Goal: Task Accomplishment & Management: Complete application form

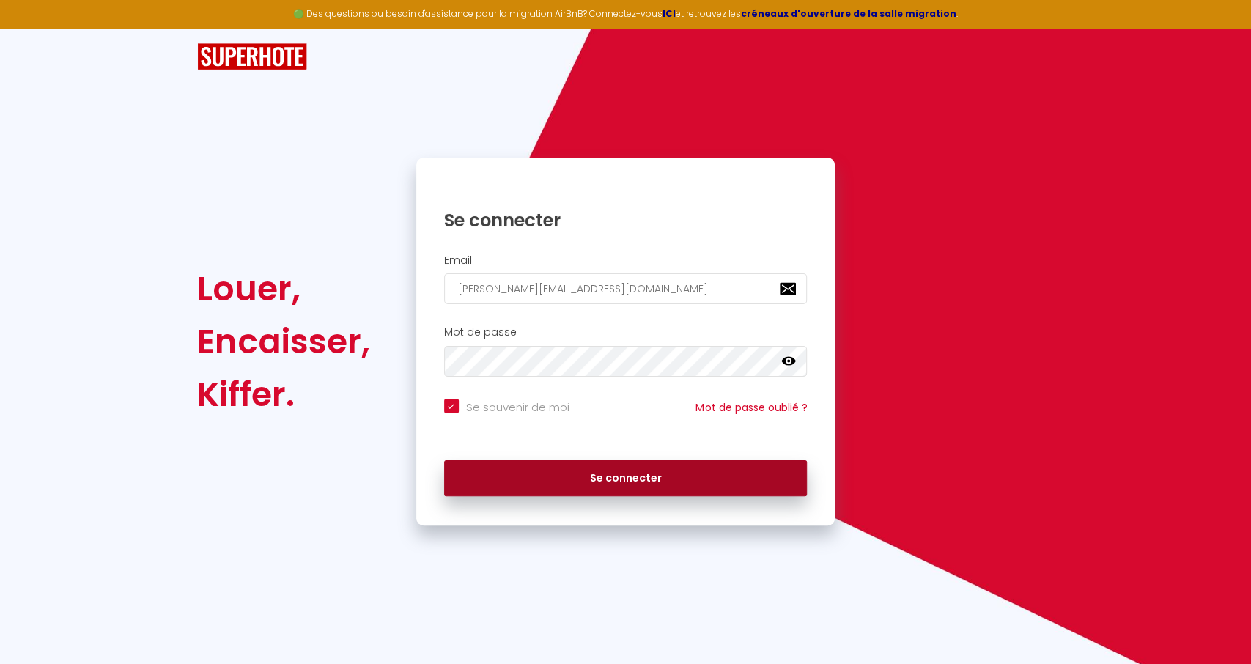
click at [651, 484] on button "Se connecter" at bounding box center [625, 478] width 363 height 37
checkbox input "true"
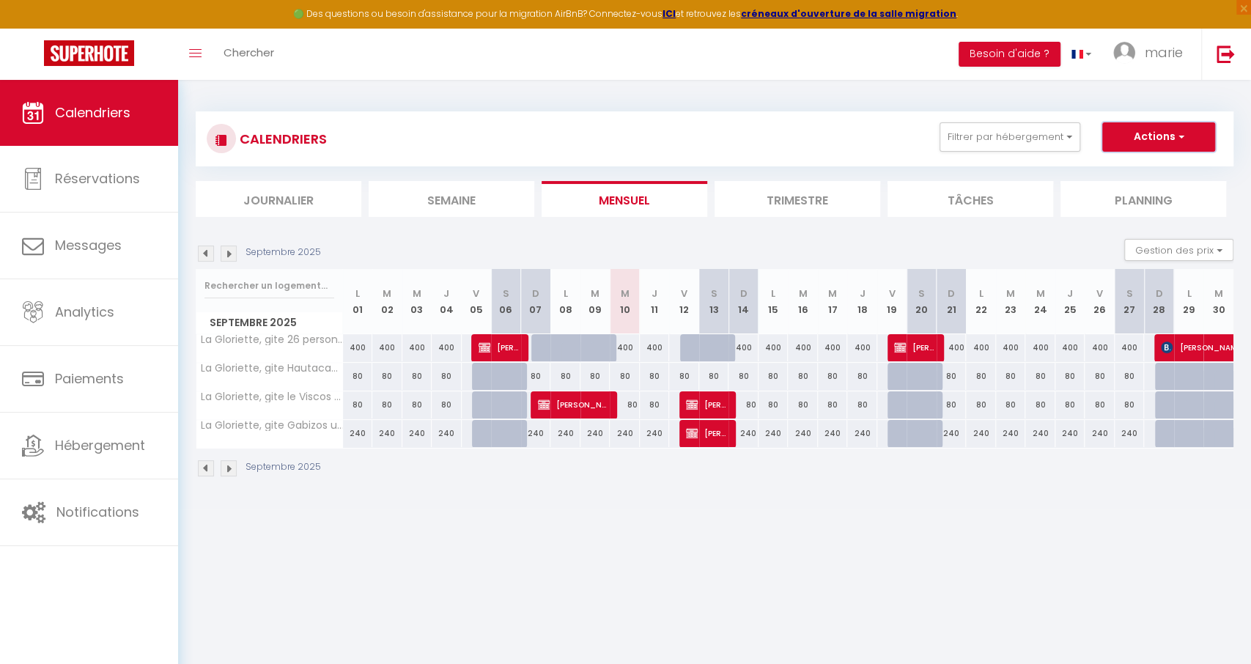
click at [1150, 136] on button "Actions" at bounding box center [1158, 136] width 113 height 29
click at [1149, 169] on link "Nouvelle réservation" at bounding box center [1143, 171] width 128 height 22
select select
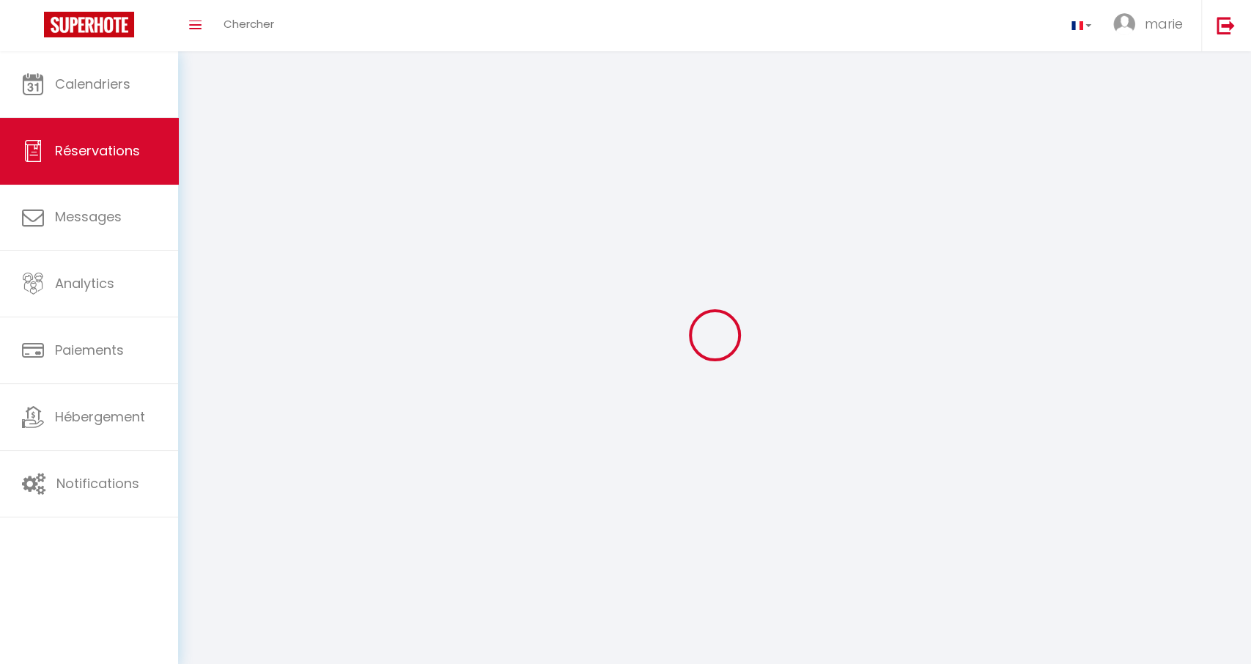
select select
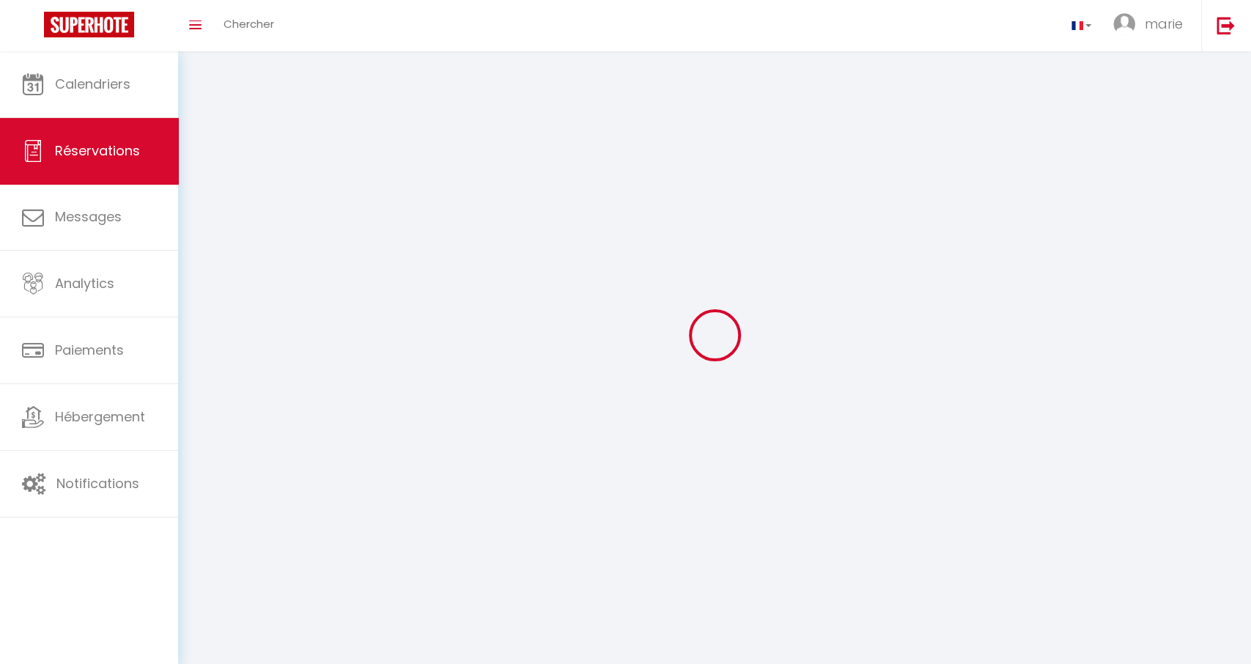
select select
checkbox input "false"
select select
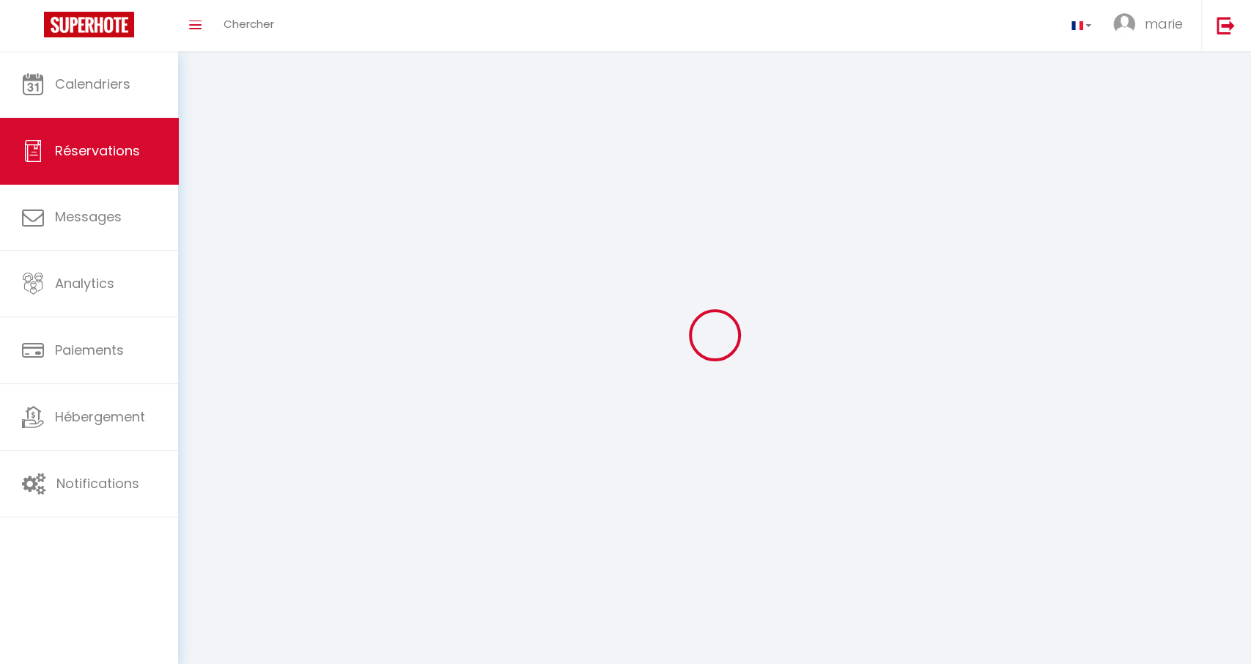
select select
checkbox input "false"
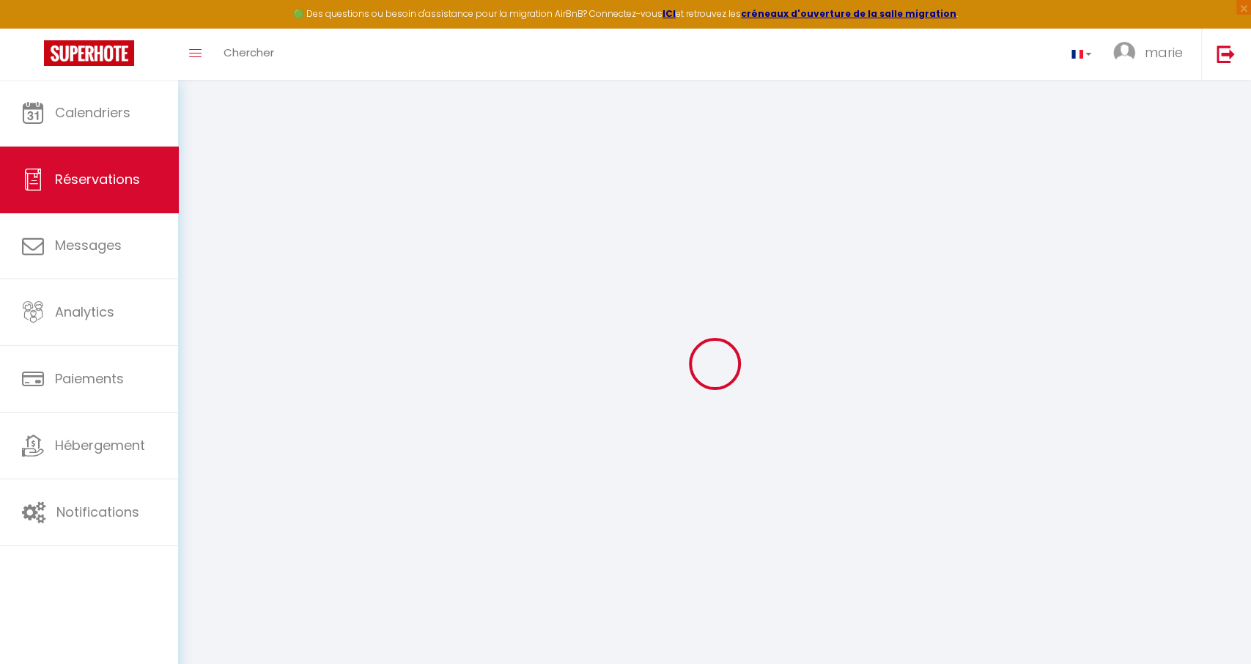
select select
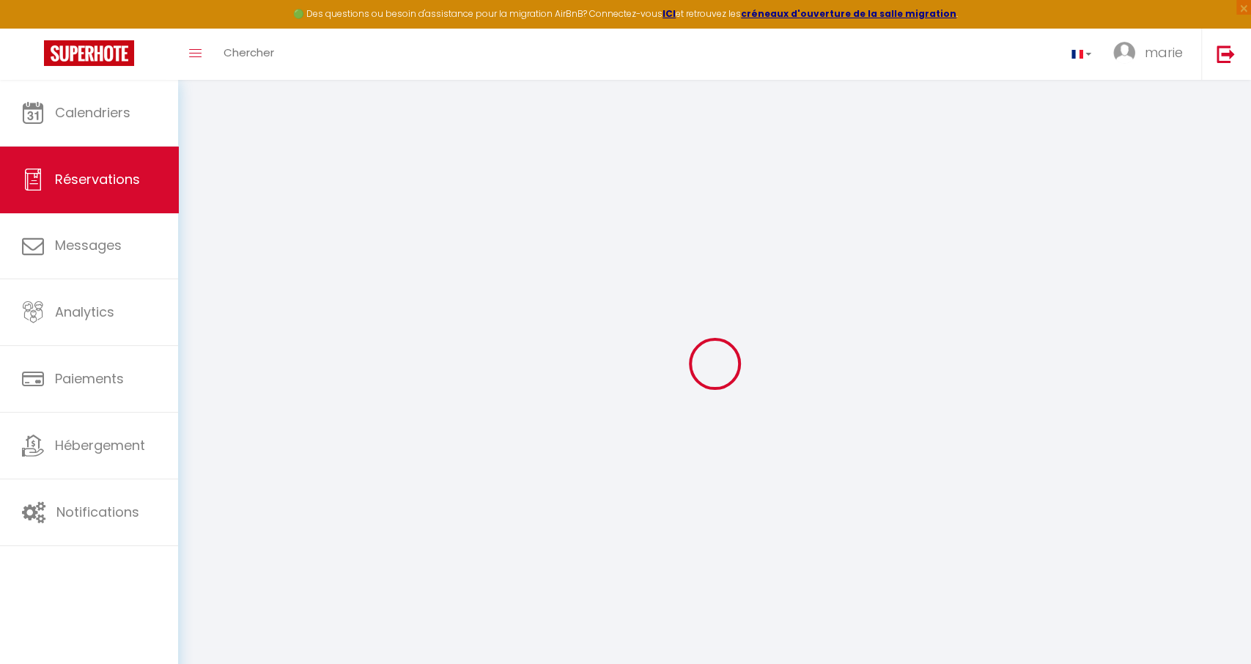
select select
checkbox input "false"
select select
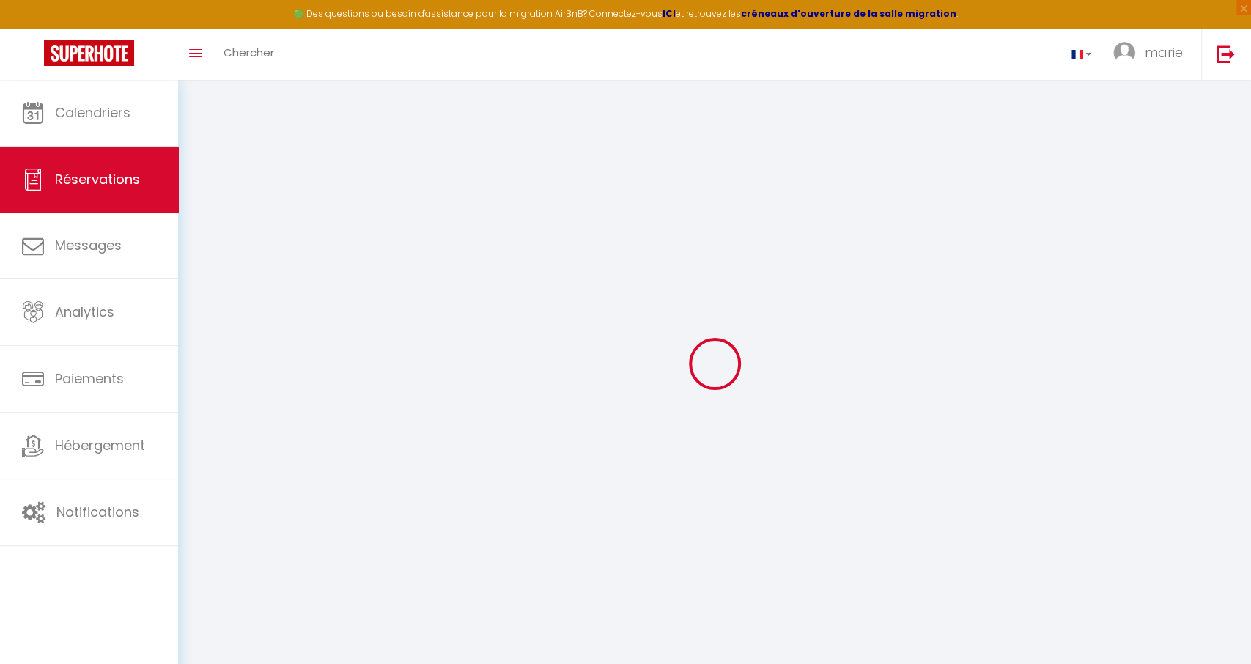
select select
checkbox input "false"
select select
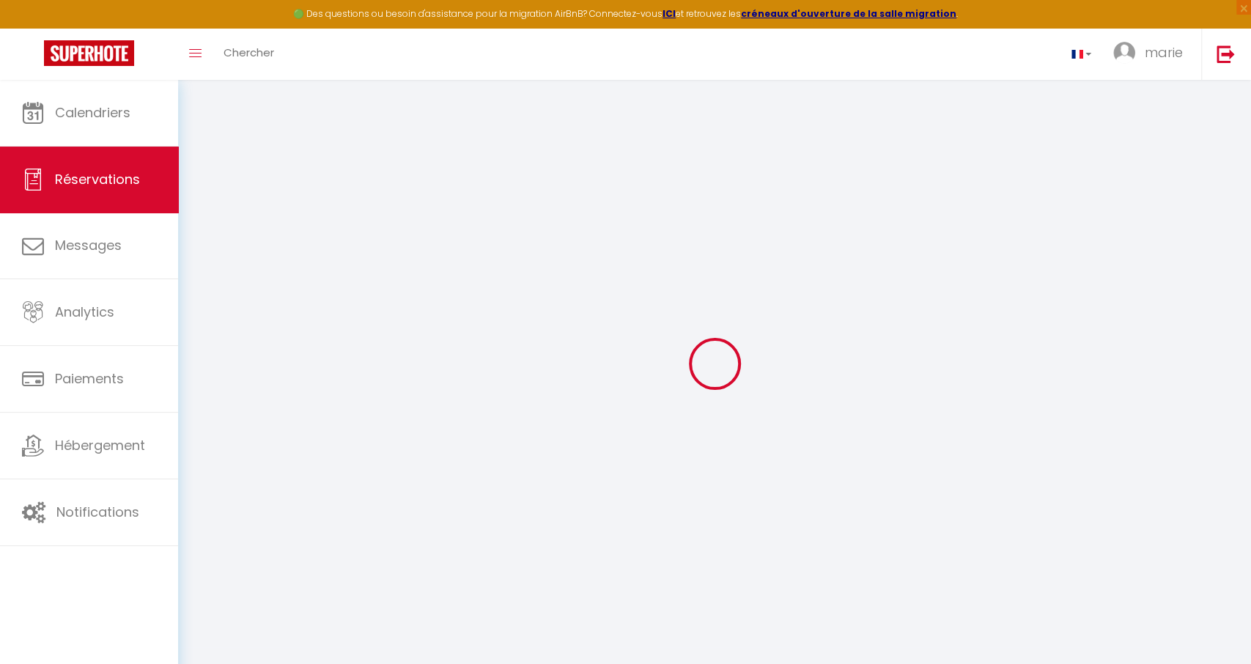
select select
checkbox input "false"
select select
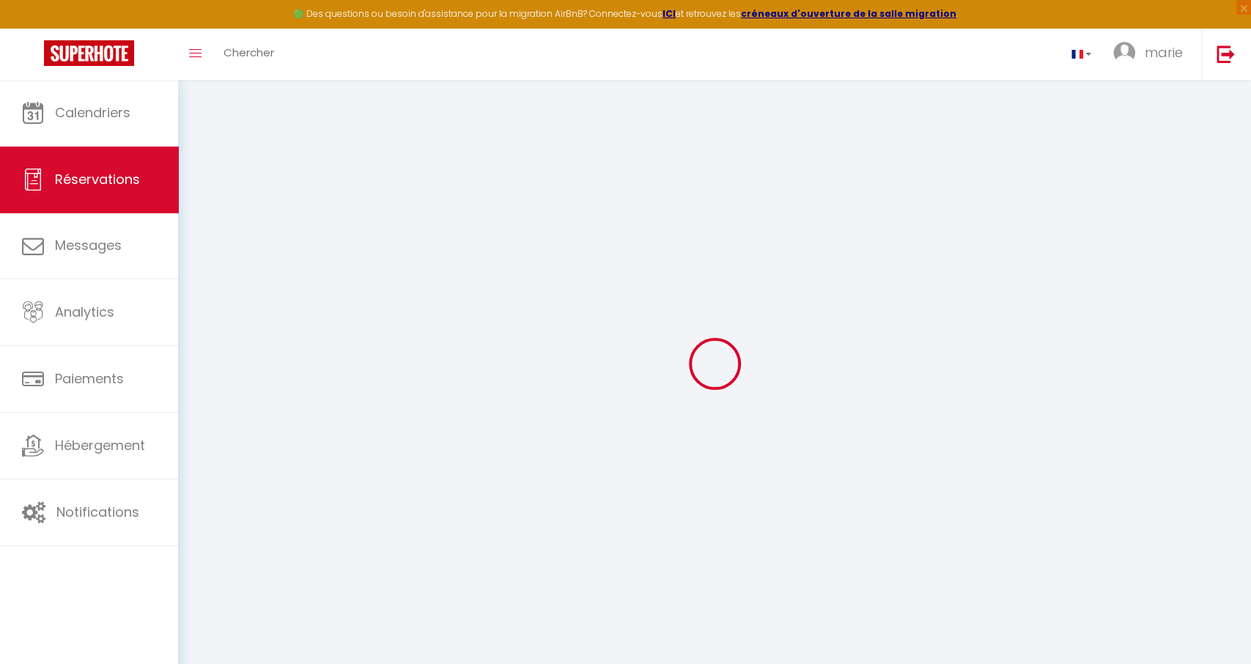
select select
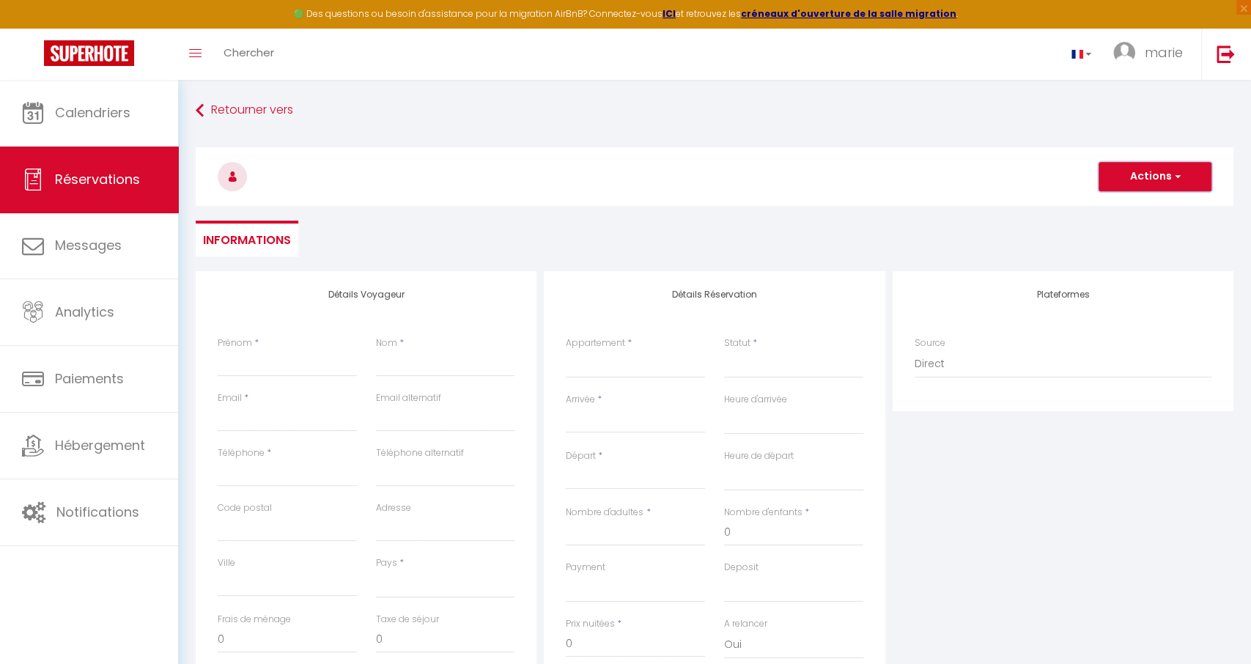
click at [1159, 180] on button "Actions" at bounding box center [1154, 176] width 113 height 29
click at [319, 360] on input "Prénom" at bounding box center [287, 363] width 139 height 26
type input "S"
select select
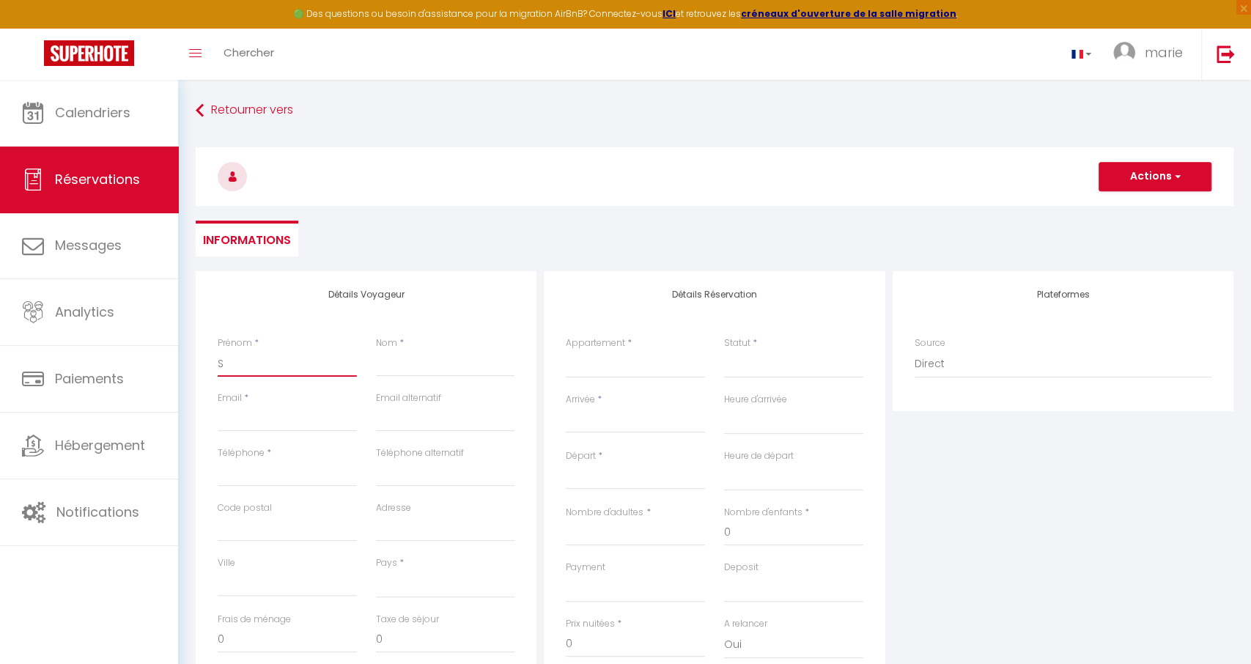
select select
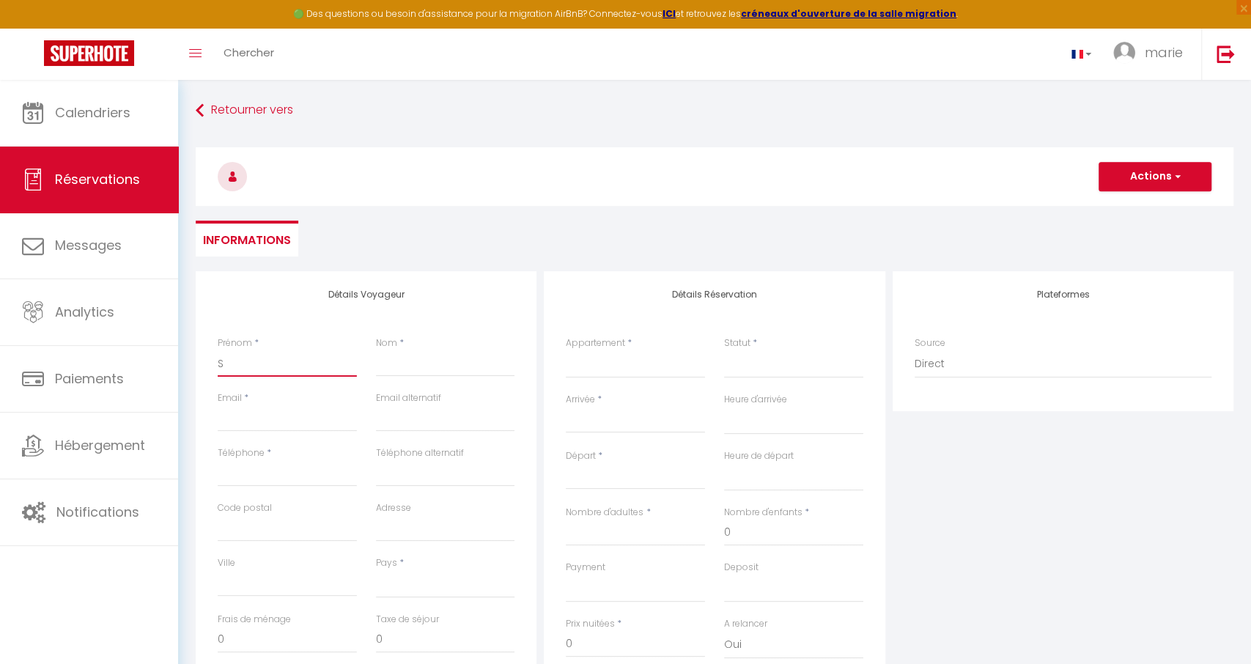
checkbox input "false"
type input "Sa"
select select
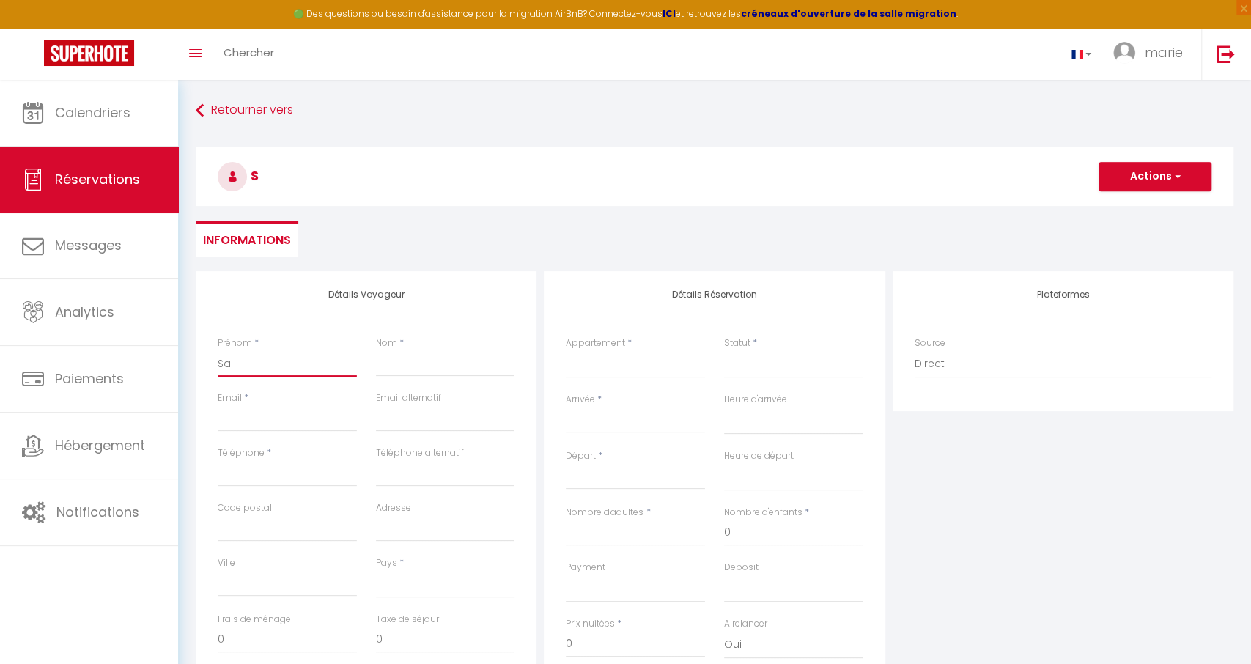
select select
checkbox input "false"
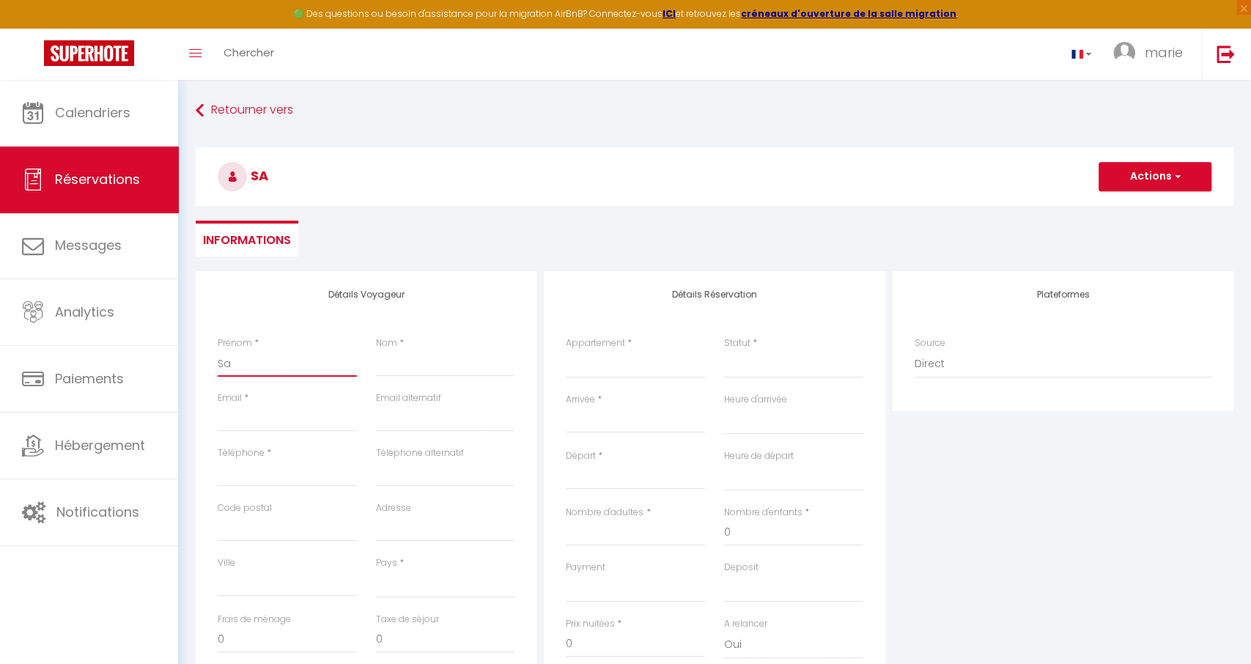
type input "Sab"
select select
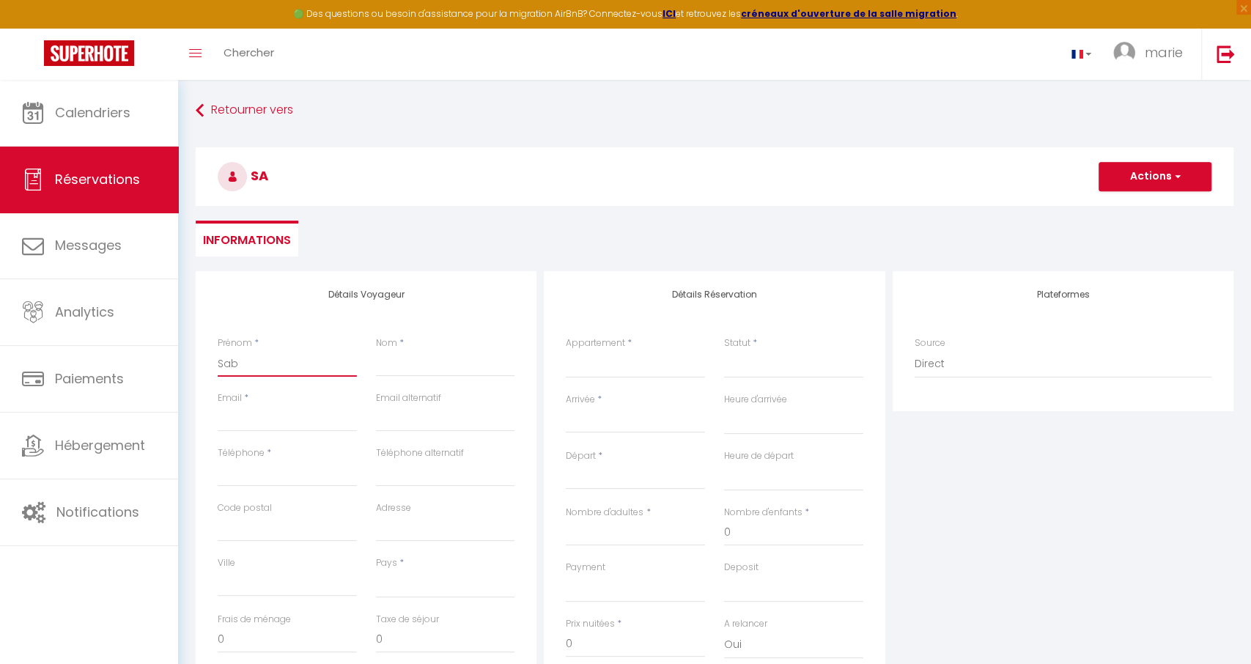
select select
checkbox input "false"
type input "Sabi"
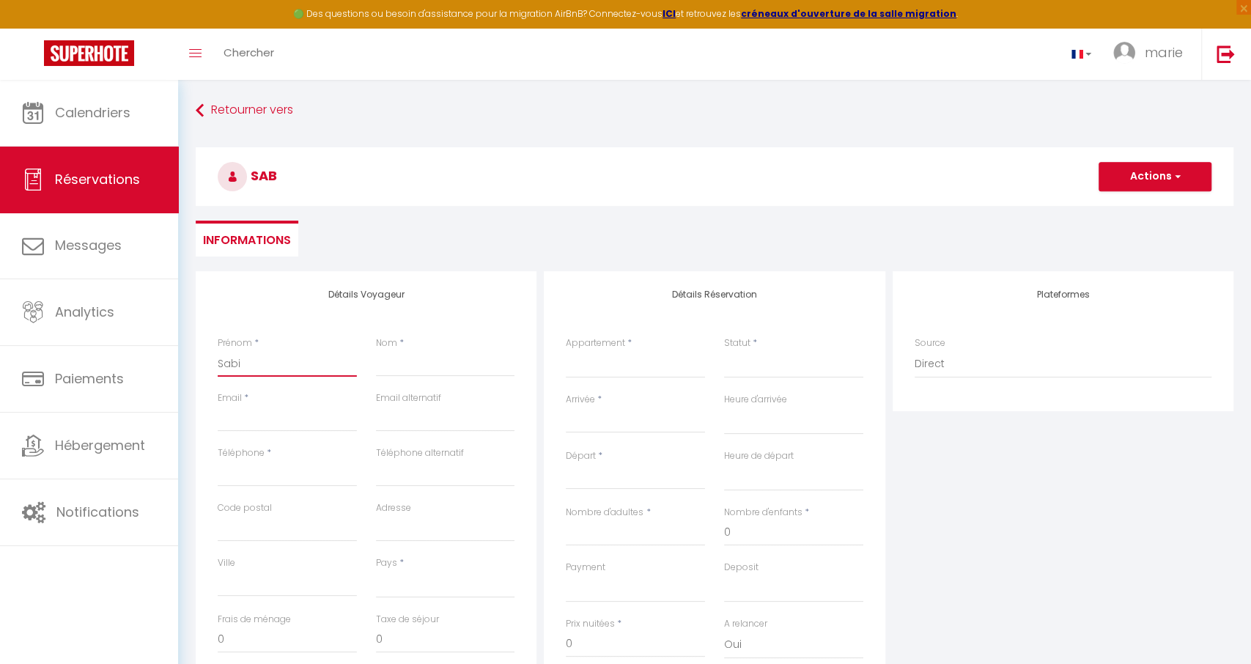
select select
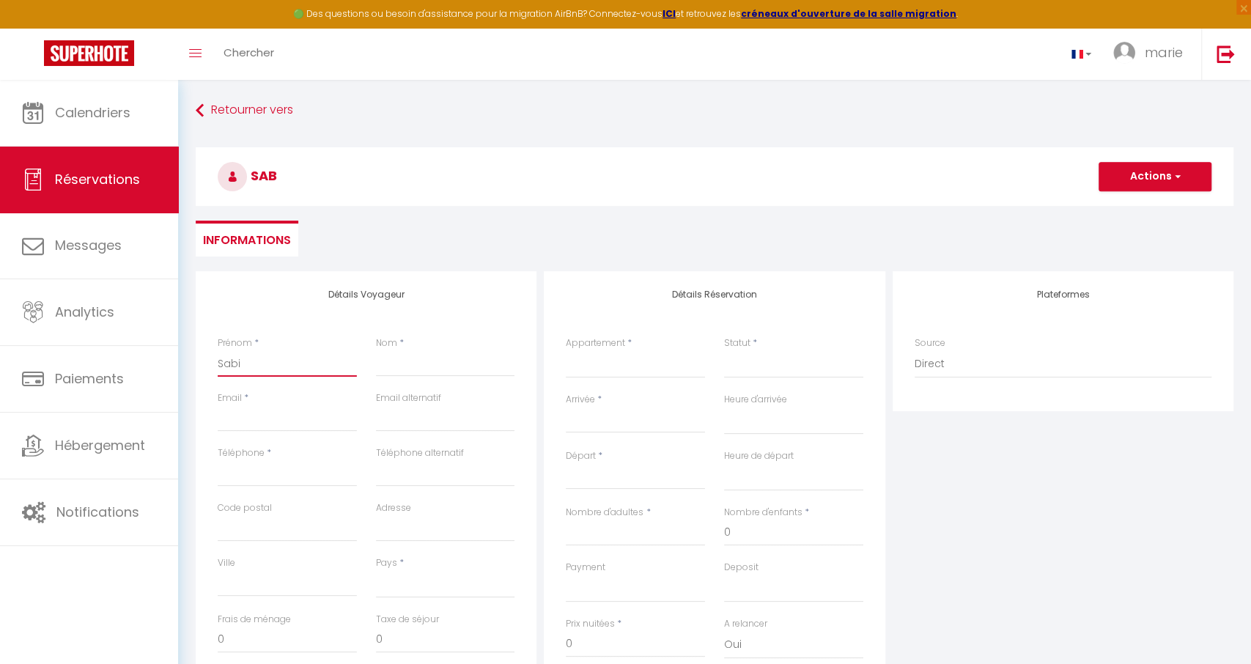
select select
checkbox input "false"
type input "Sabin"
select select
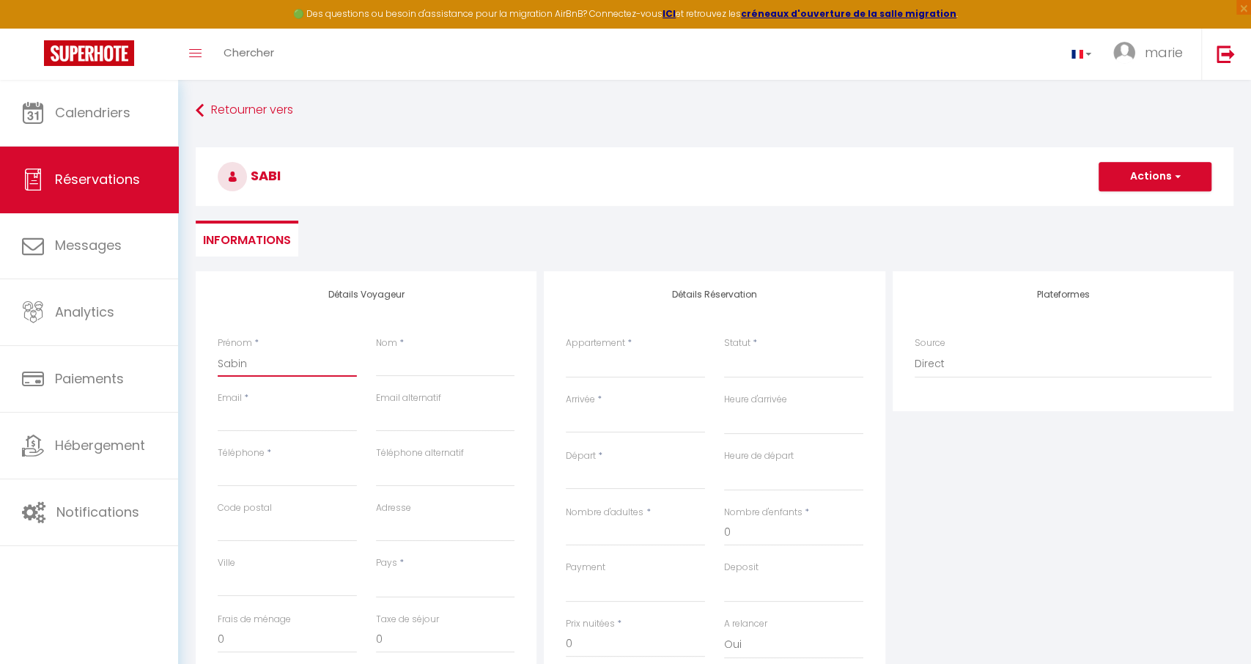
select select
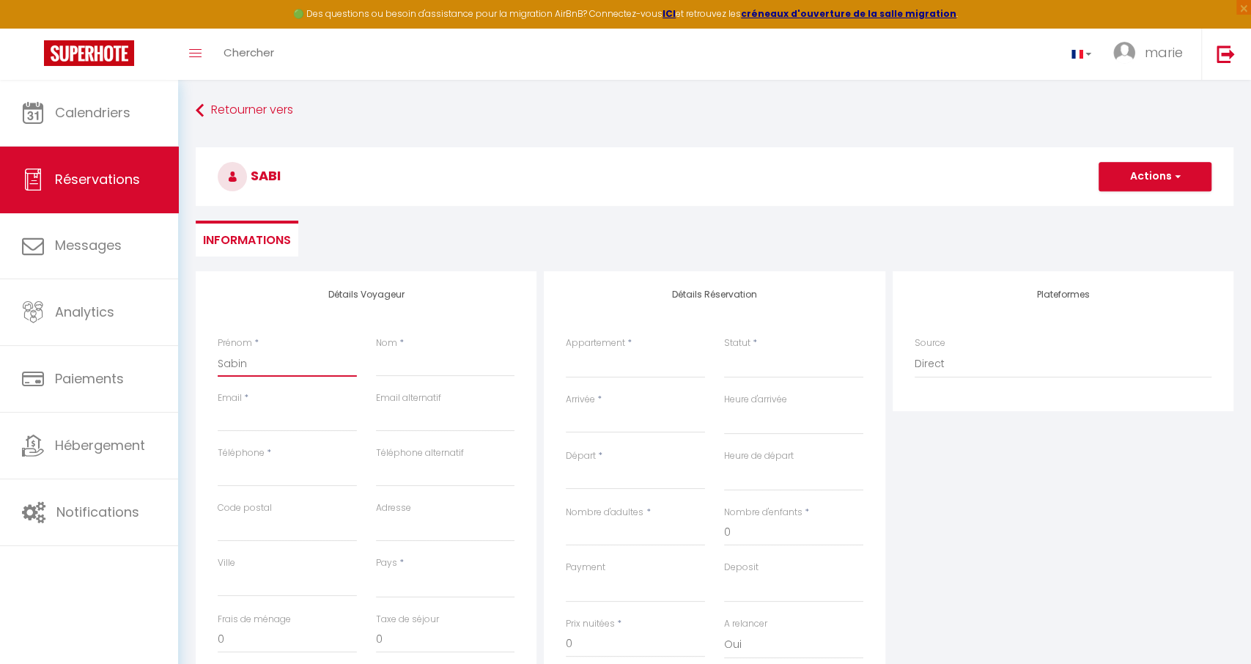
select select
checkbox input "false"
type input "[PERSON_NAME]"
select select
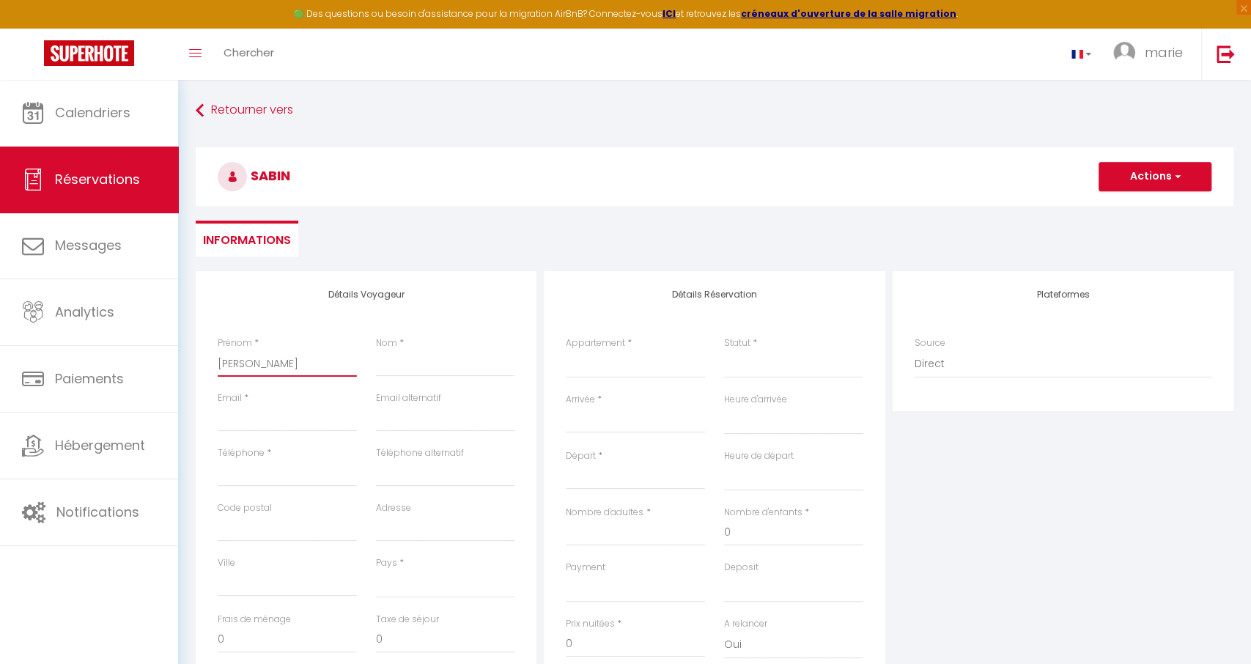
select select
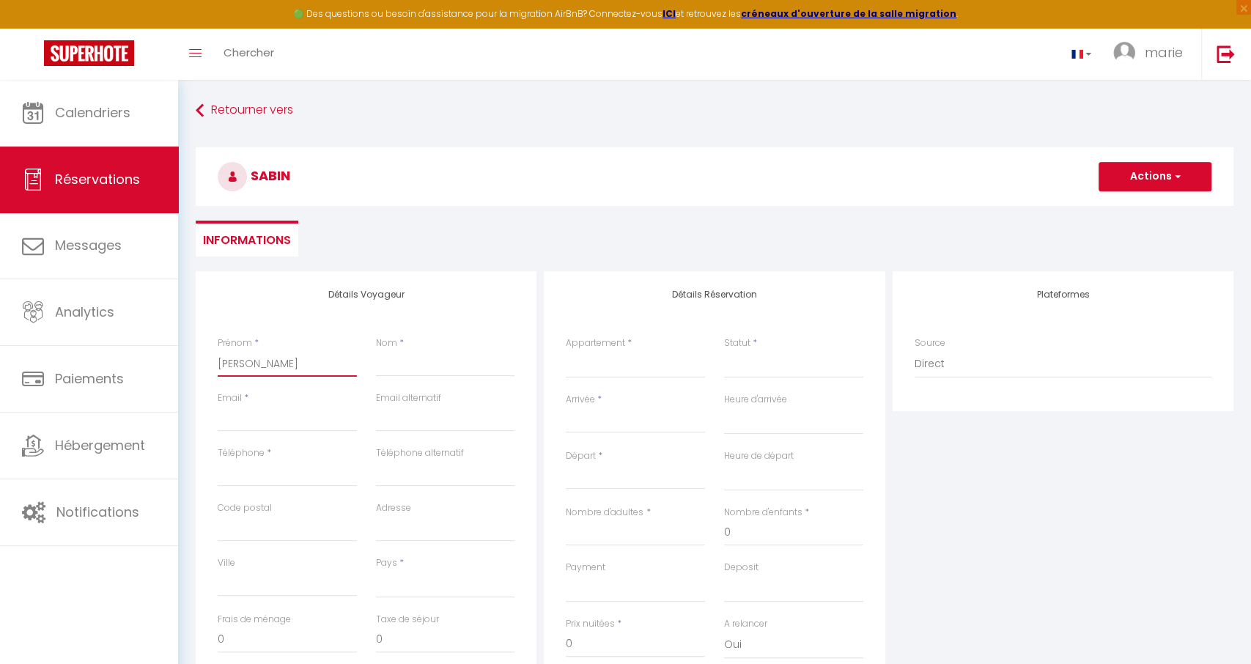
checkbox input "false"
type input "[PERSON_NAME]"
type input "5"
select select
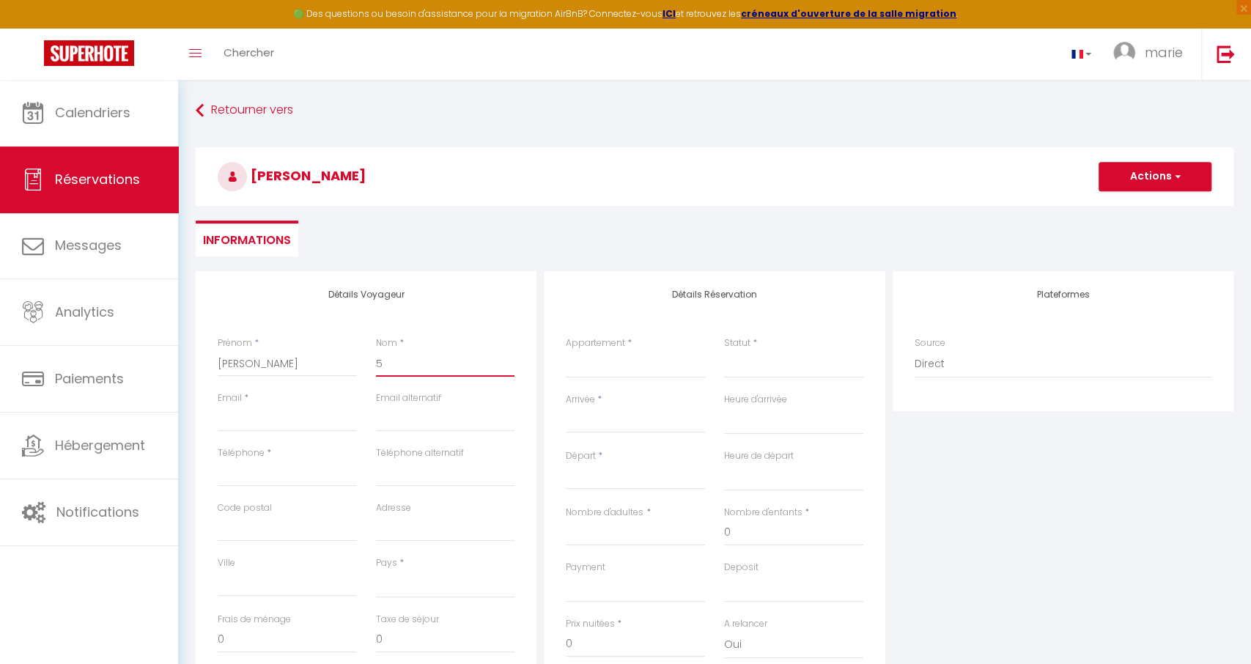
select select
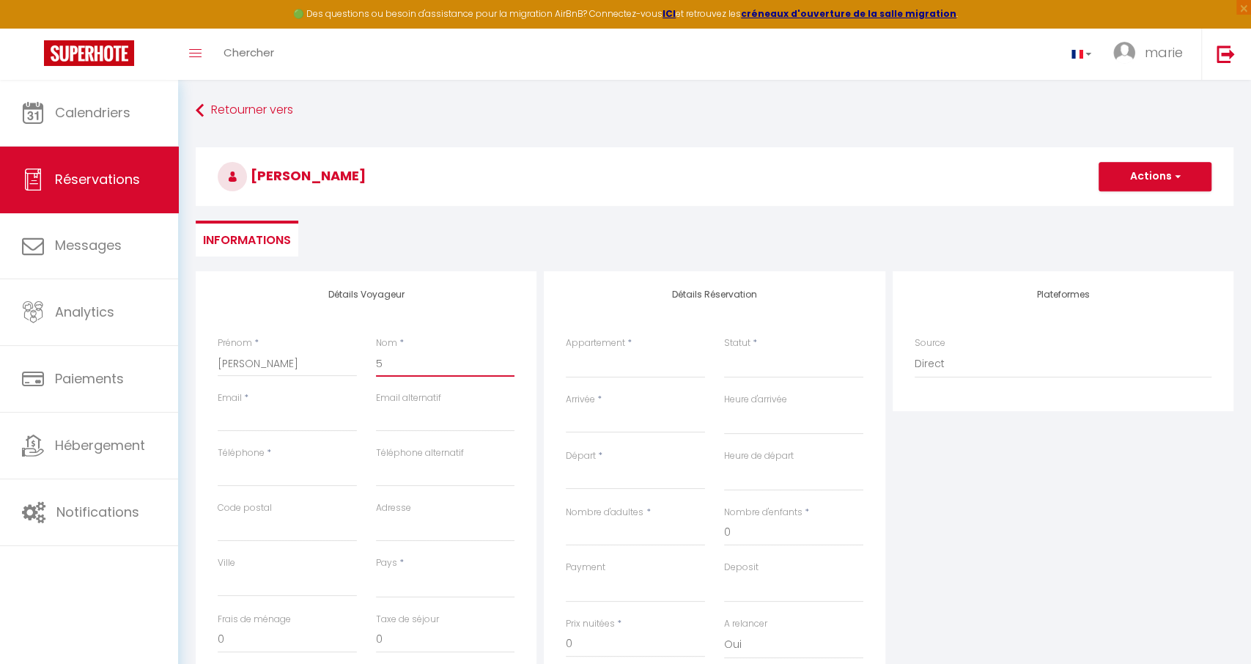
checkbox input "false"
type input "50"
select select
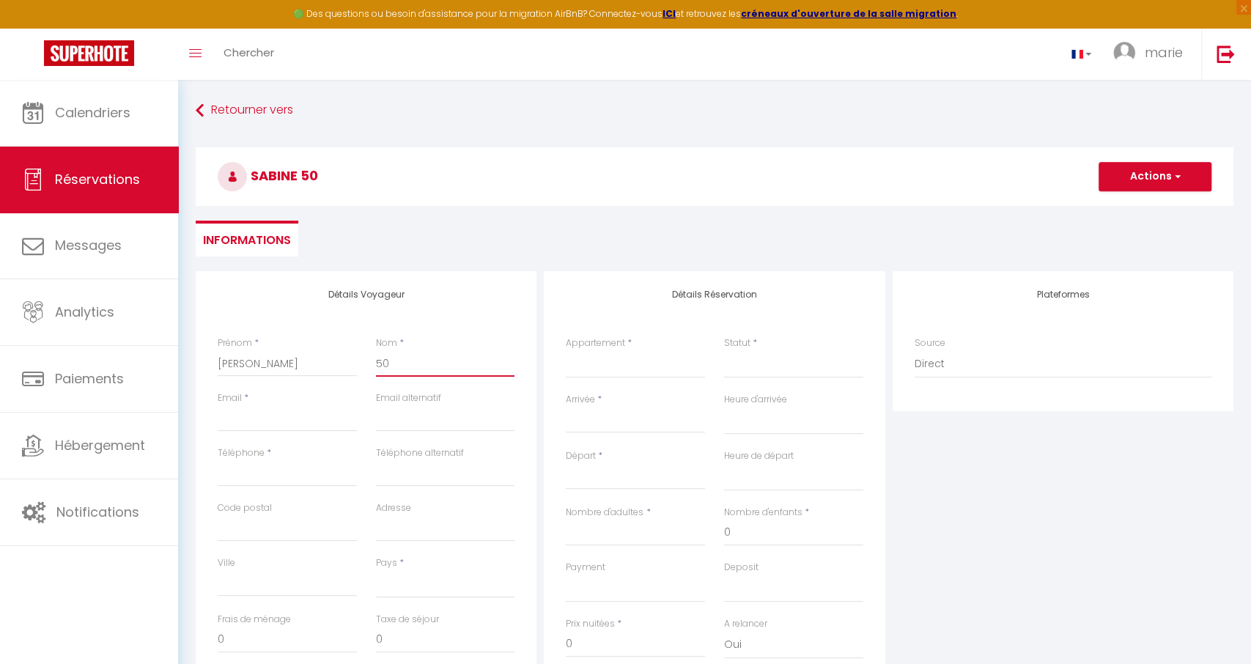
select select
checkbox input "false"
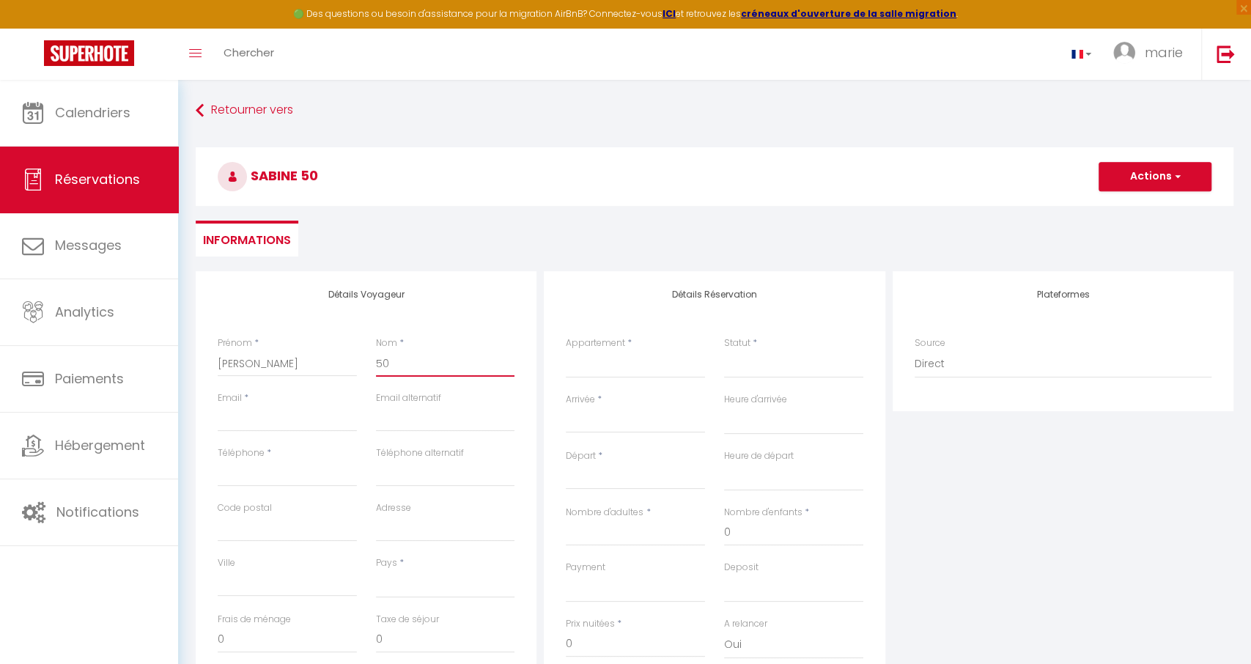
type input "50"
select select
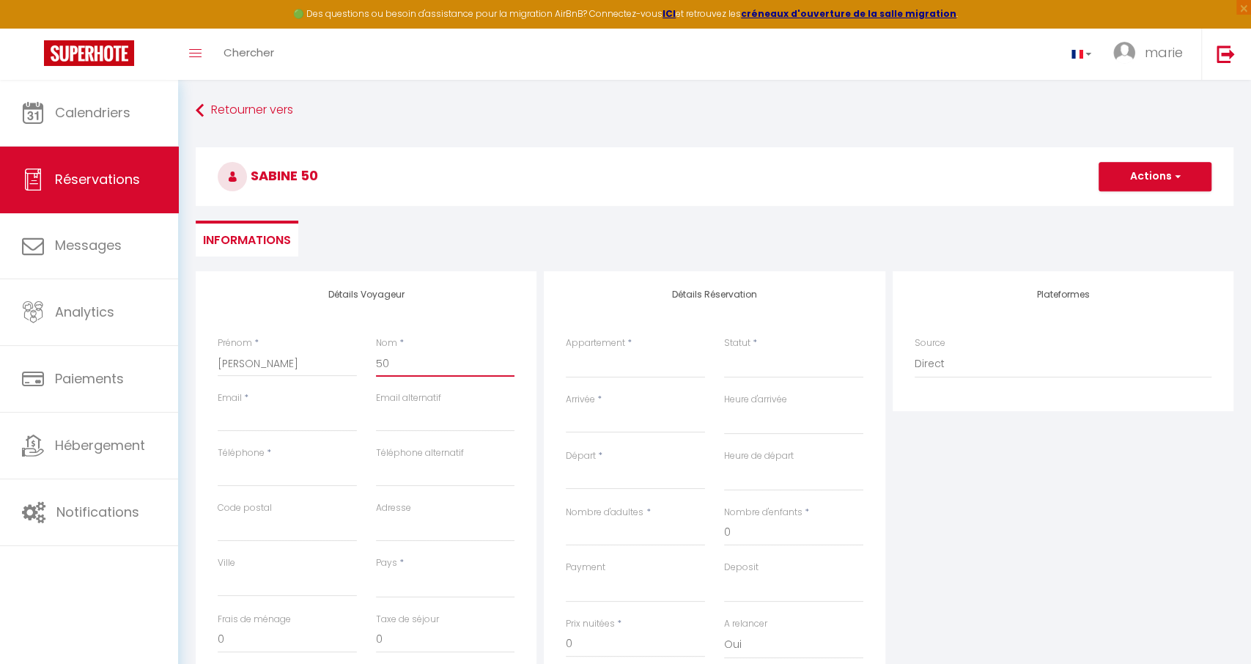
select select
checkbox input "false"
type input "50 a"
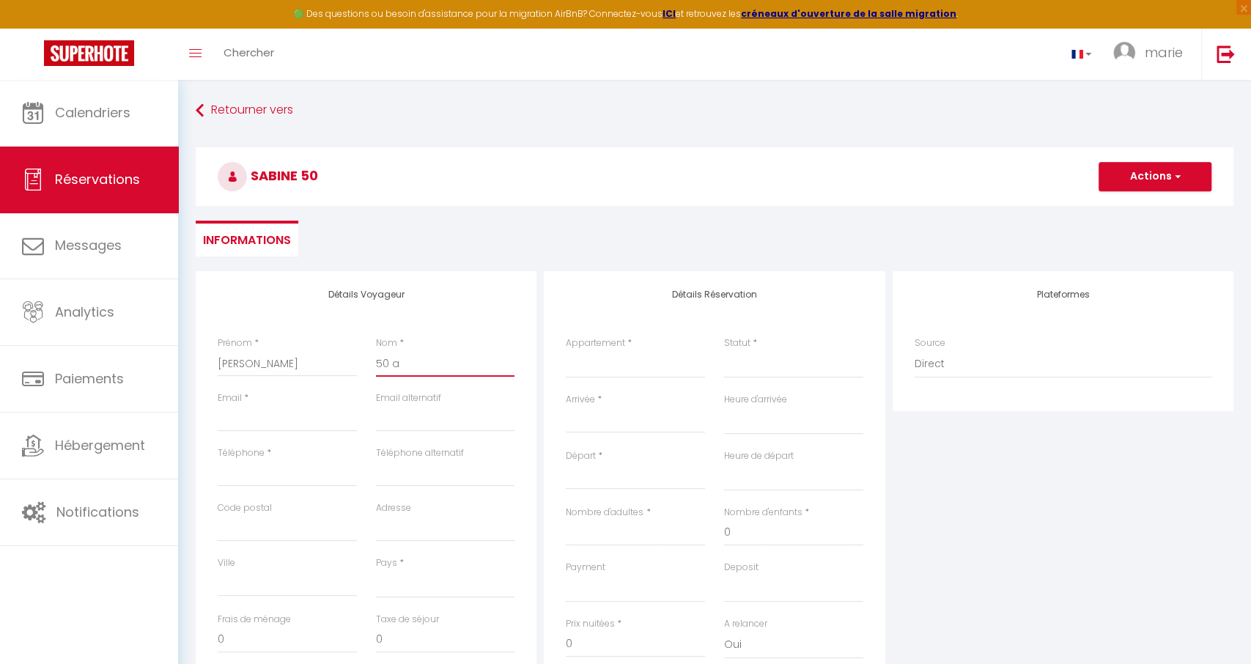
select select
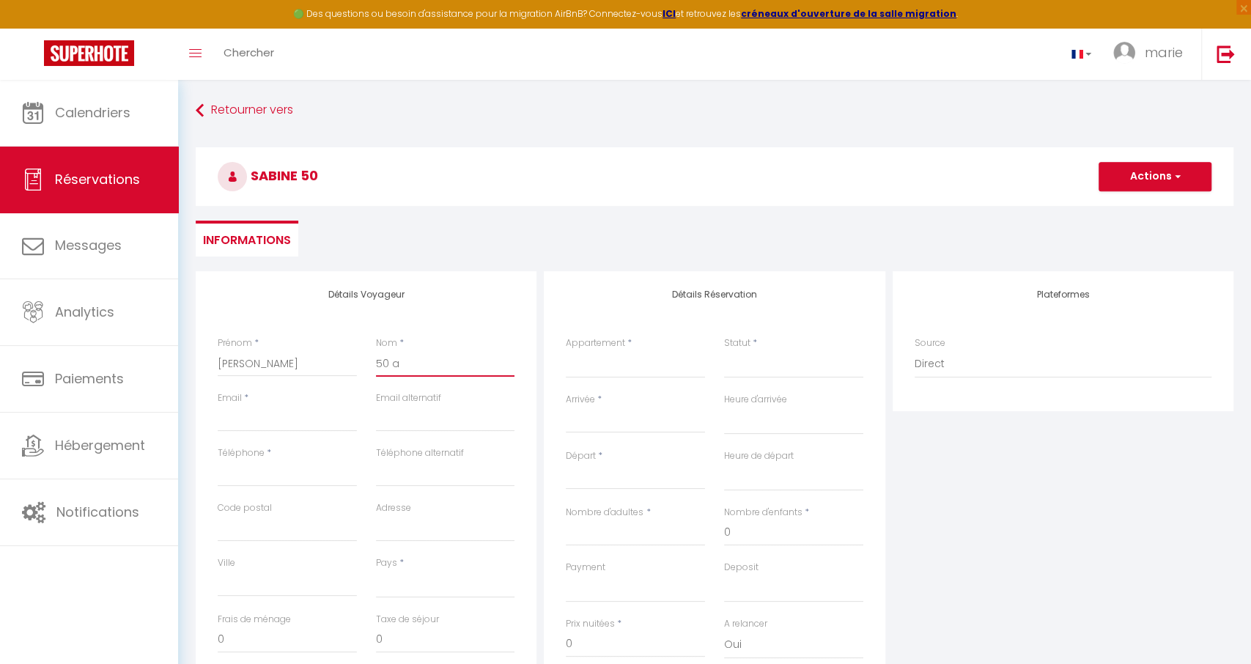
select select
checkbox input "false"
type input "50 an"
select select
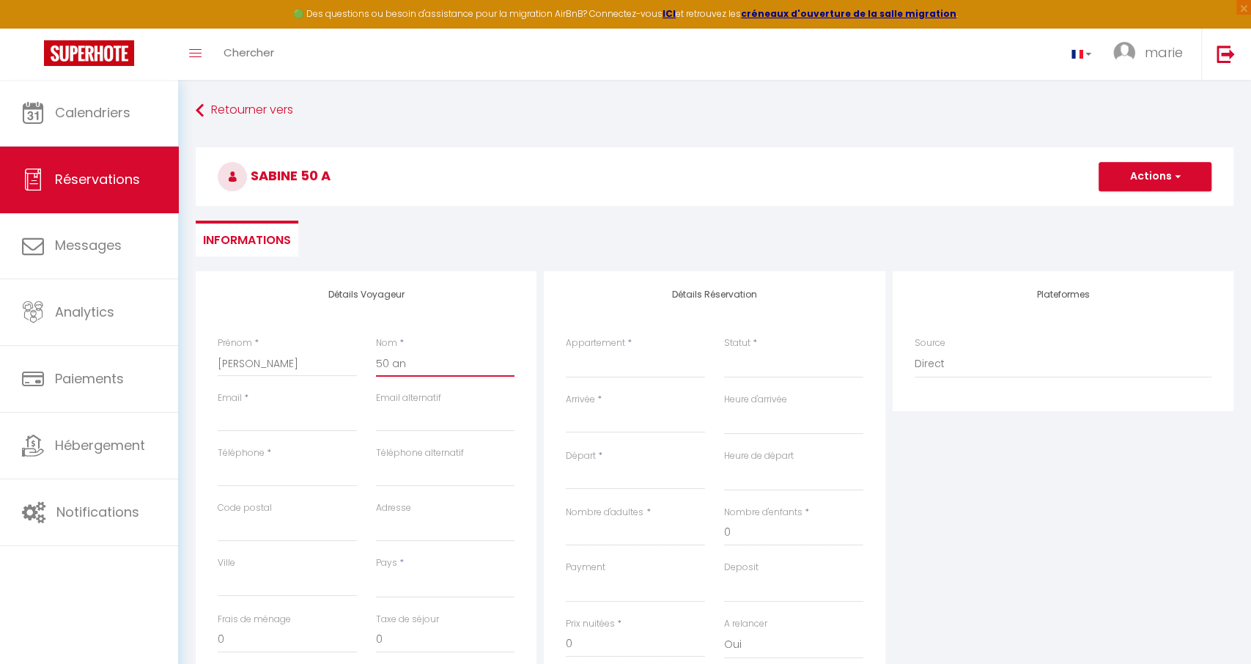
select select
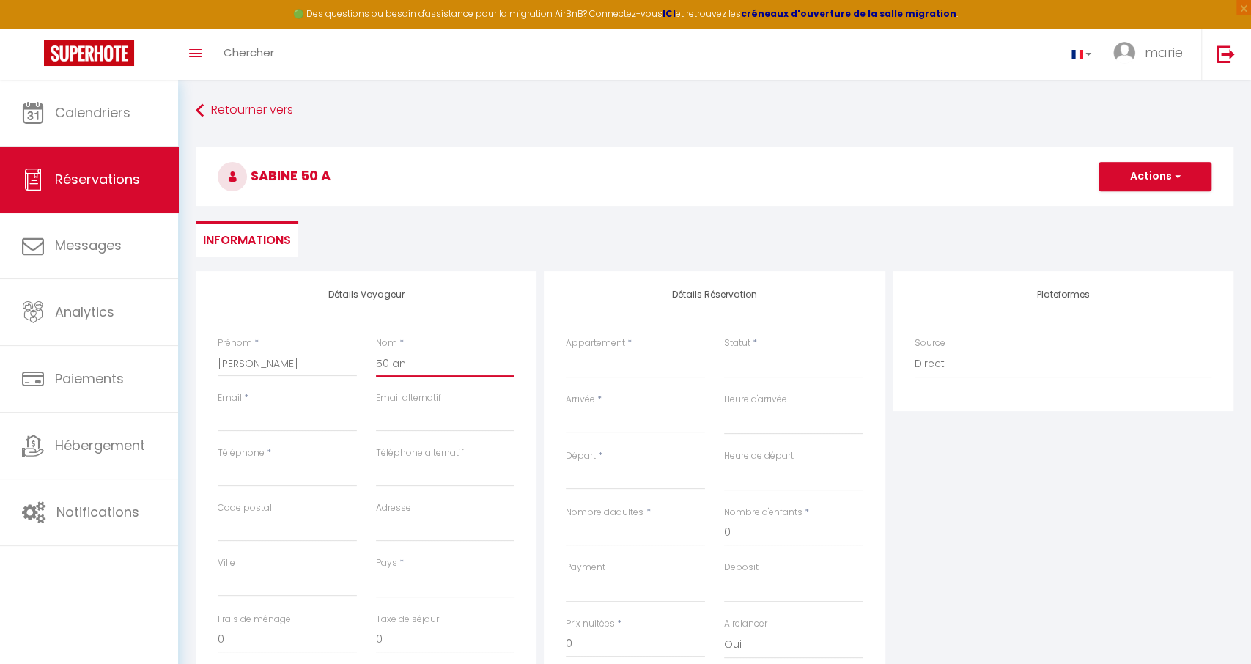
select select
checkbox input "false"
type input "50 ans"
select select
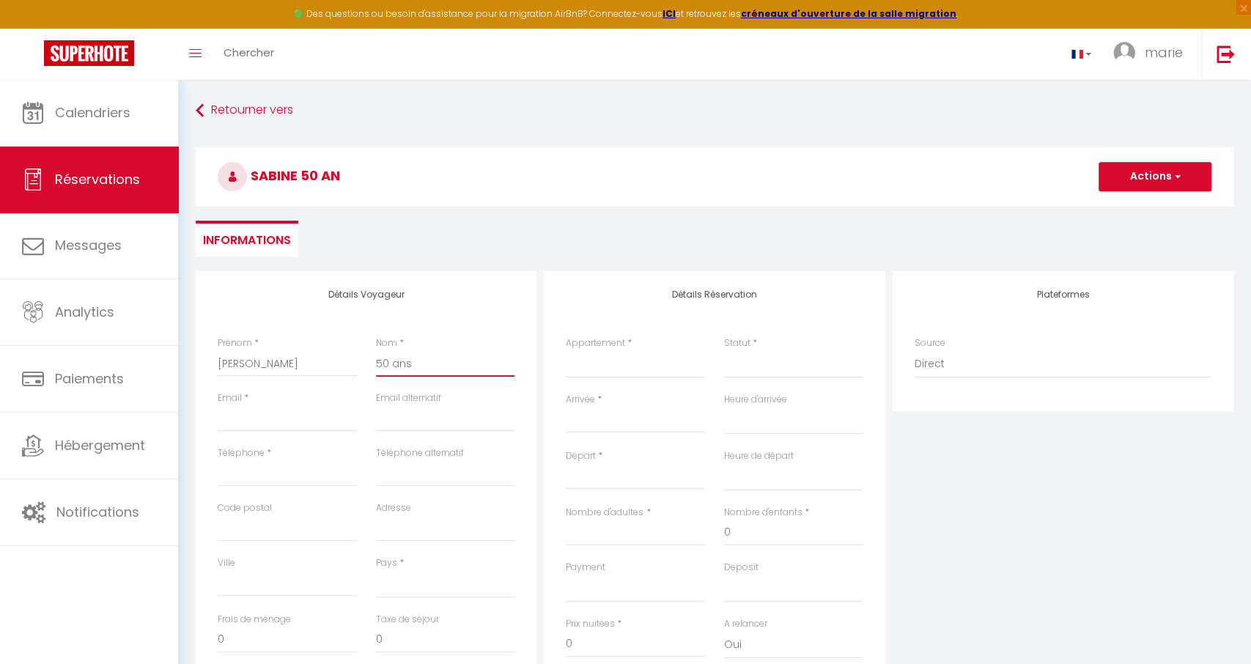
select select
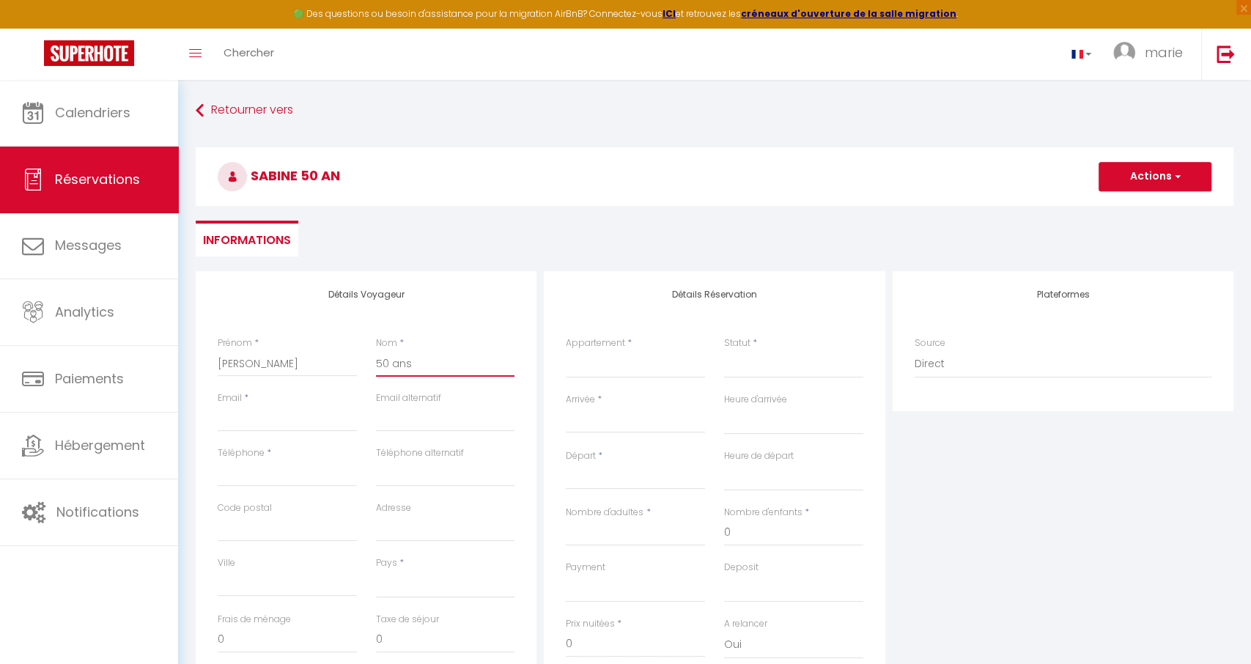
checkbox input "false"
type input "50 ans"
click at [306, 423] on input "Email" at bounding box center [287, 418] width 139 height 26
type input "s"
select select
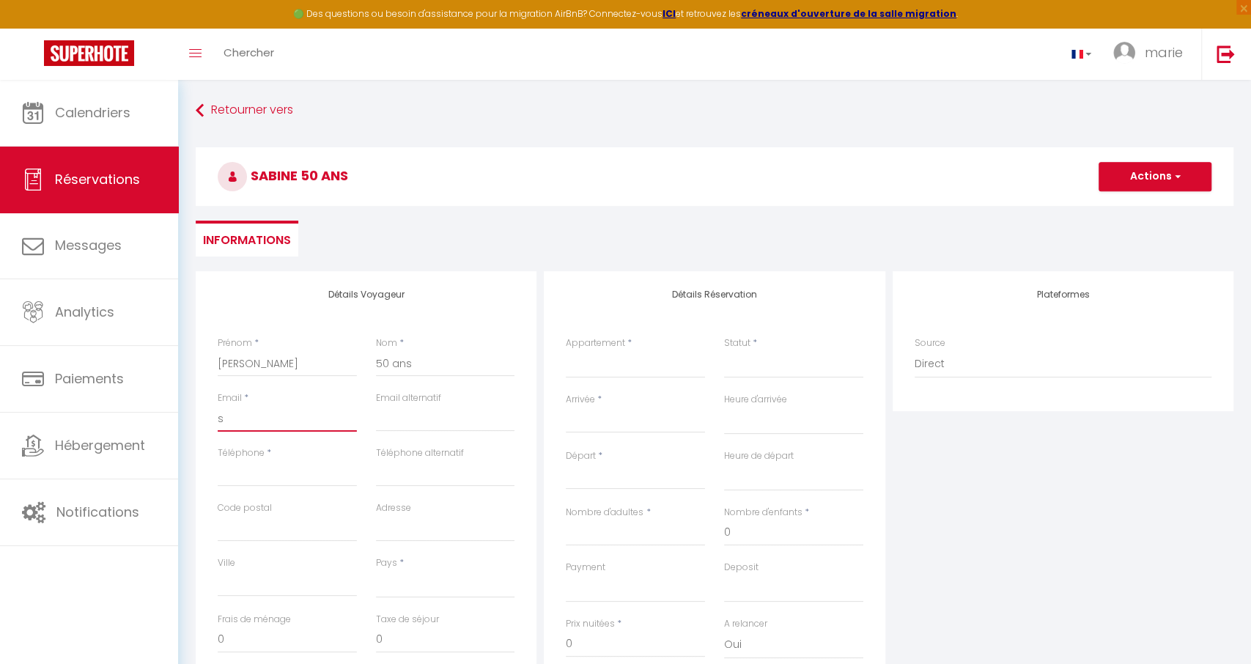
select select
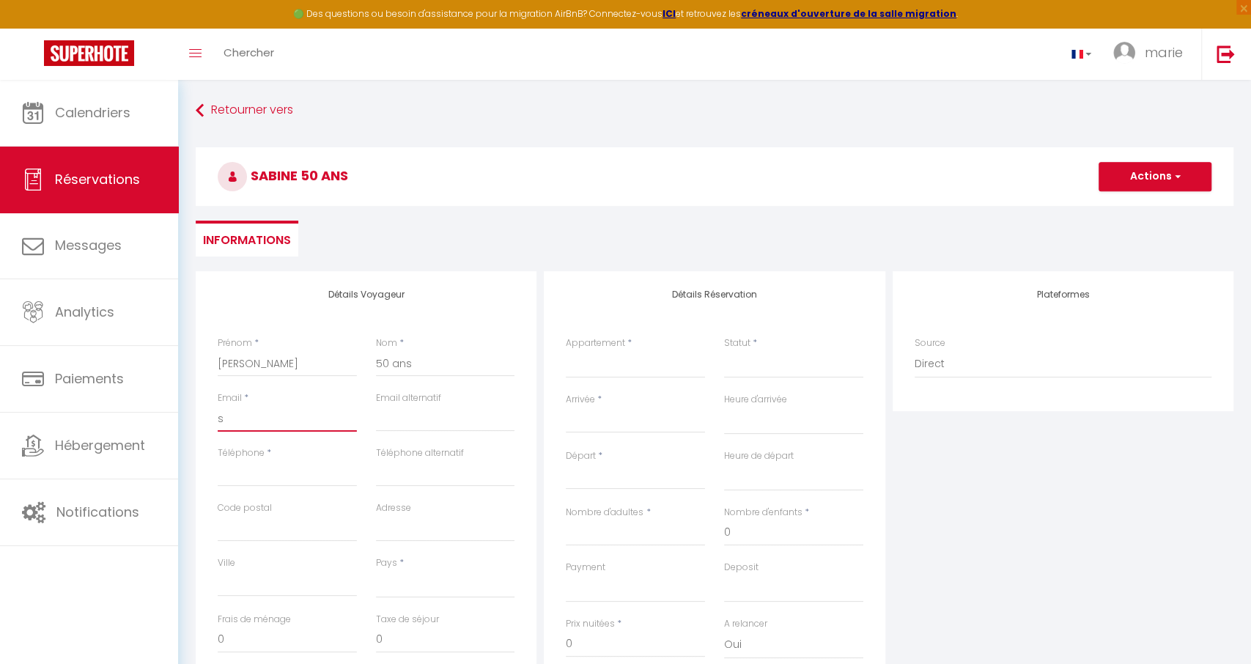
select select
checkbox input "false"
type input "sa"
select select
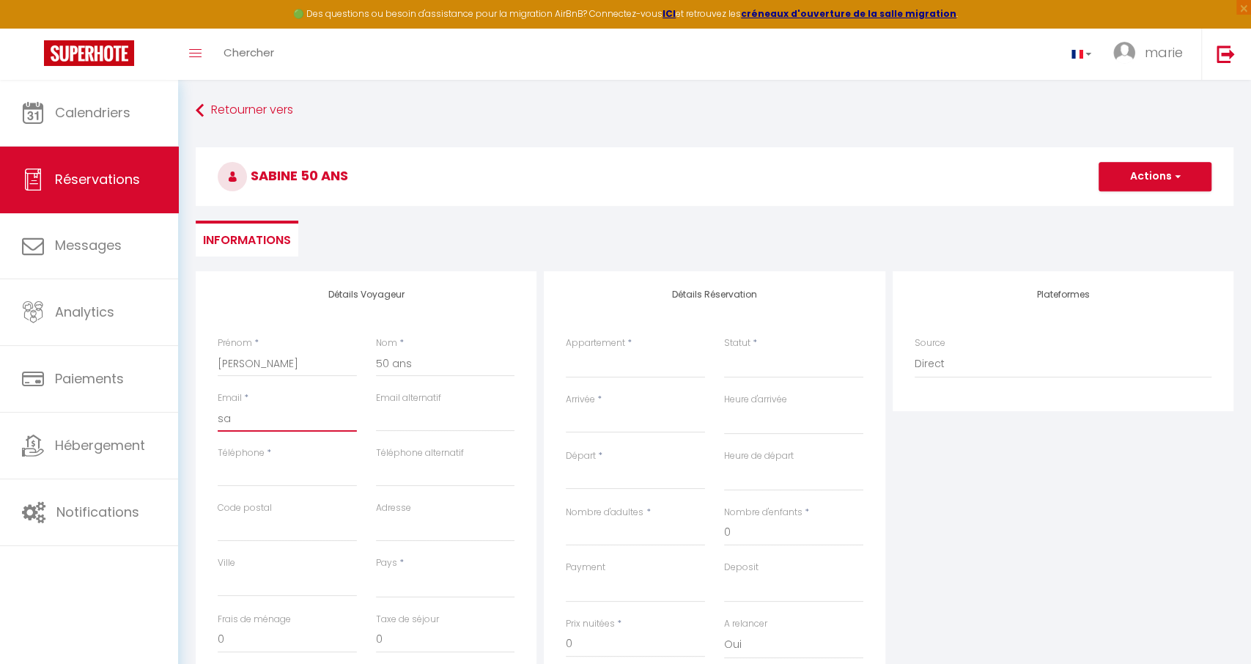
select select
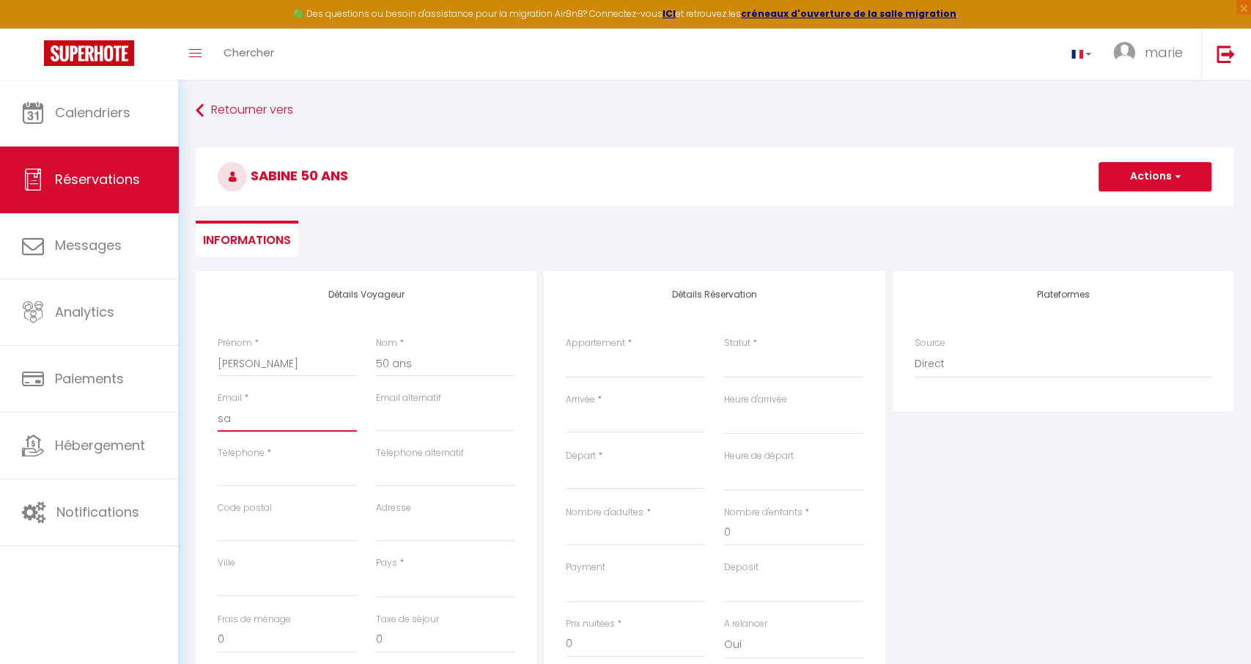
checkbox input "false"
type input "sab"
select select
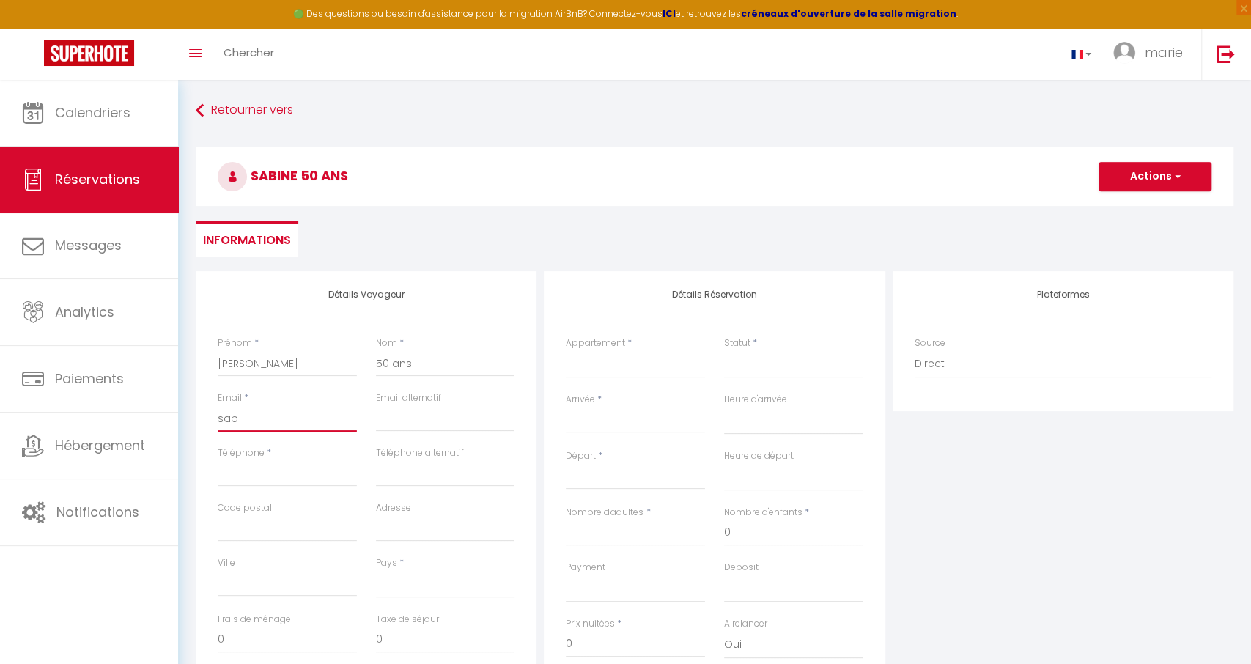
select select
checkbox input "false"
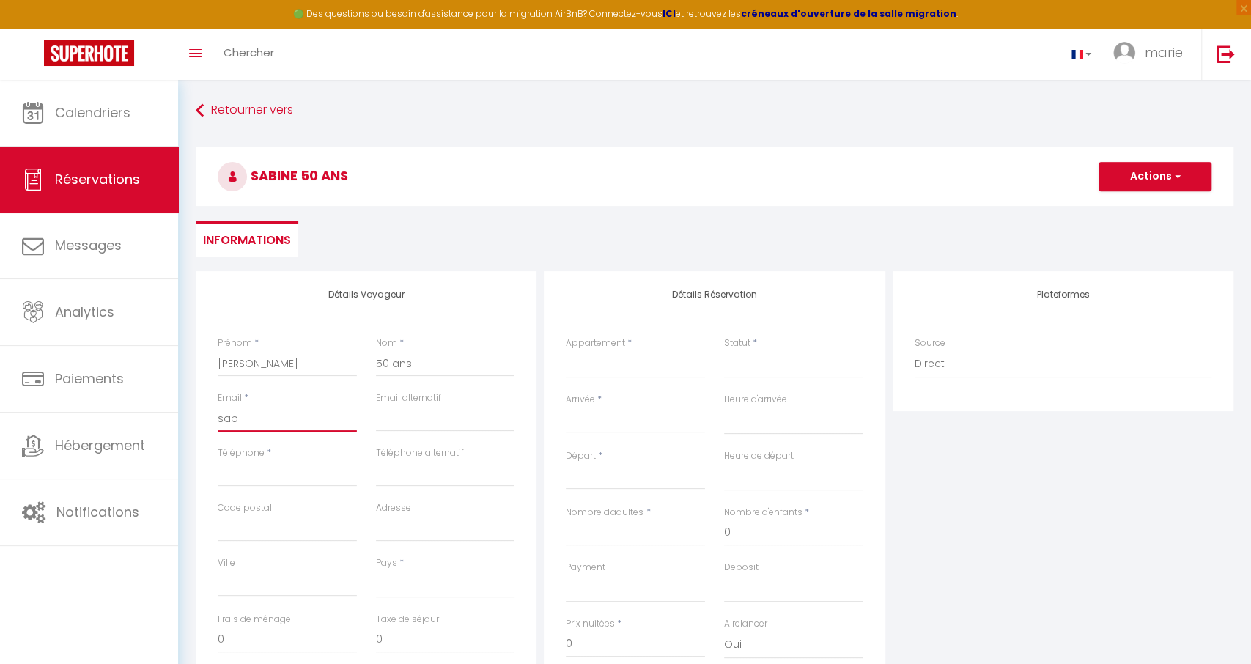
type input "sabi"
select select
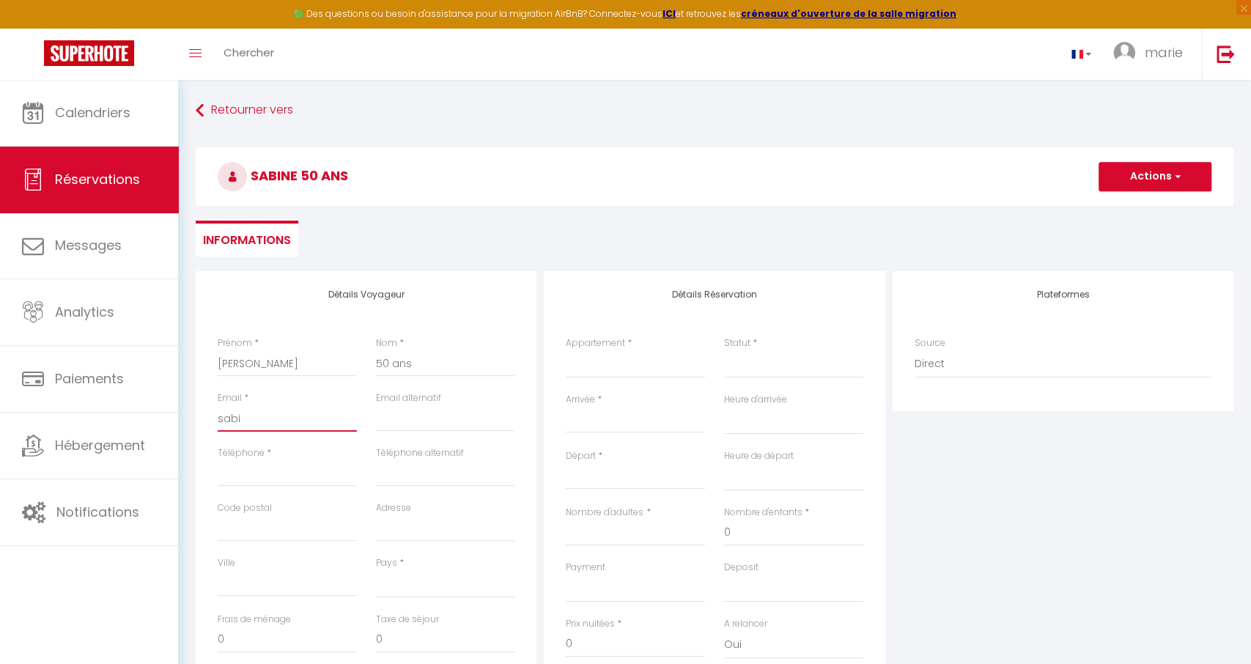
select select
checkbox input "false"
type input "sabin"
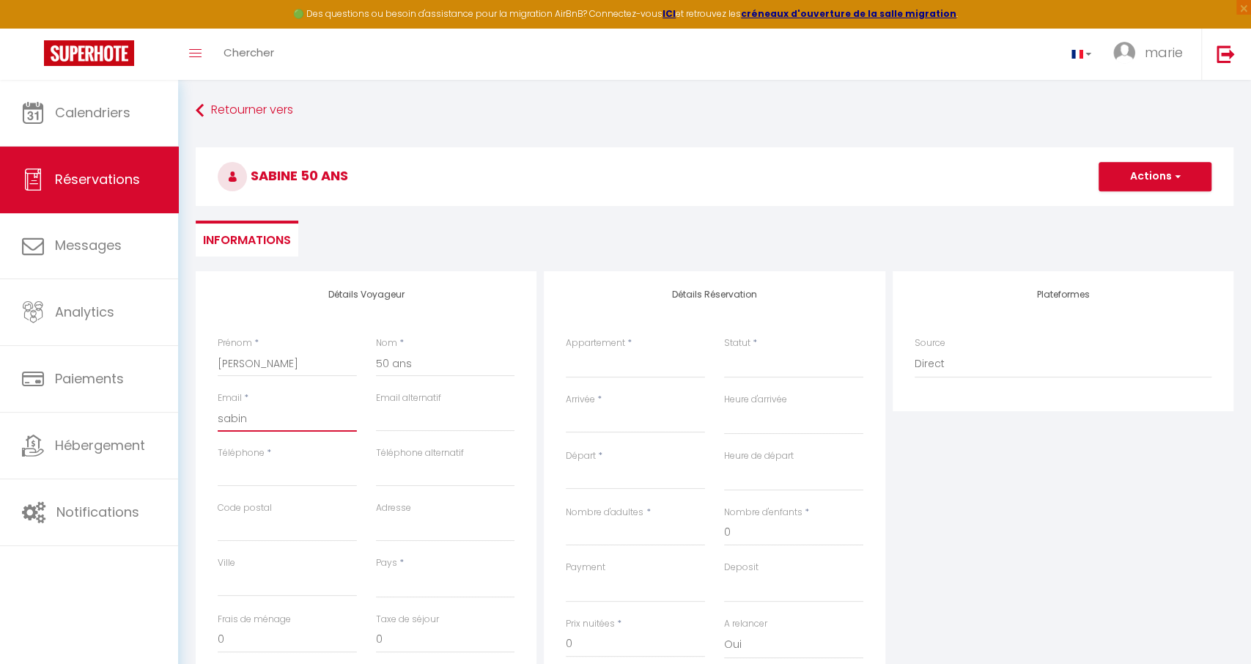
select select
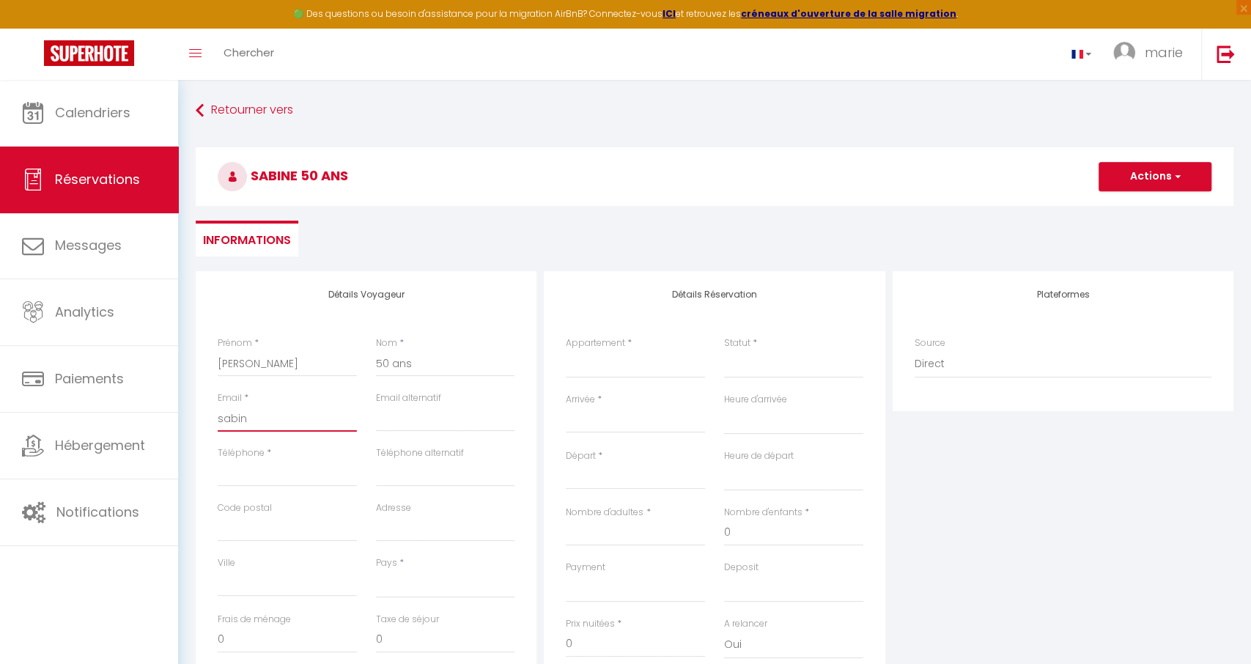
select select
checkbox input "false"
type input "[PERSON_NAME]"
select select
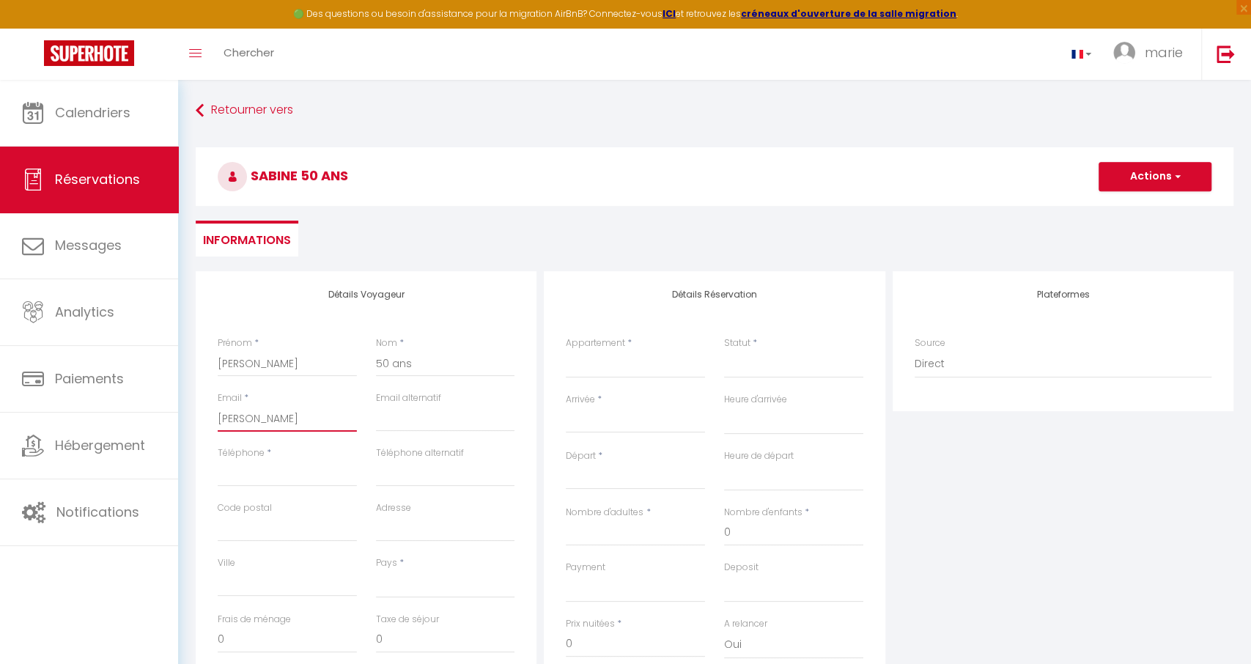
select select
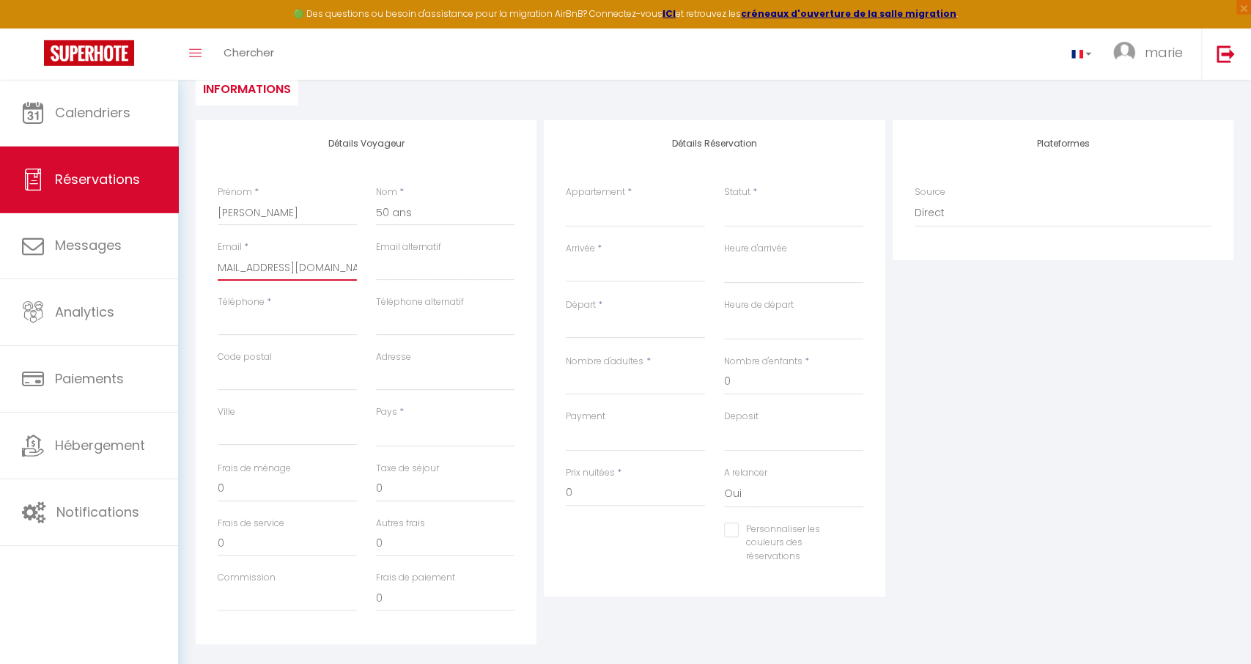
scroll to position [152, 0]
click at [298, 324] on input "Téléphone" at bounding box center [287, 321] width 139 height 26
click at [376, 418] on select "[GEOGRAPHIC_DATA] [GEOGRAPHIC_DATA] [GEOGRAPHIC_DATA] [GEOGRAPHIC_DATA] [GEOGRA…" at bounding box center [445, 432] width 139 height 28
click option "[GEOGRAPHIC_DATA]" at bounding box center [0, 0] width 0 height 0
click at [566, 199] on select "La Gloriette, gite 26 personnes à Geu La Gloriette, gite Hautacam maison pour s…" at bounding box center [635, 213] width 139 height 28
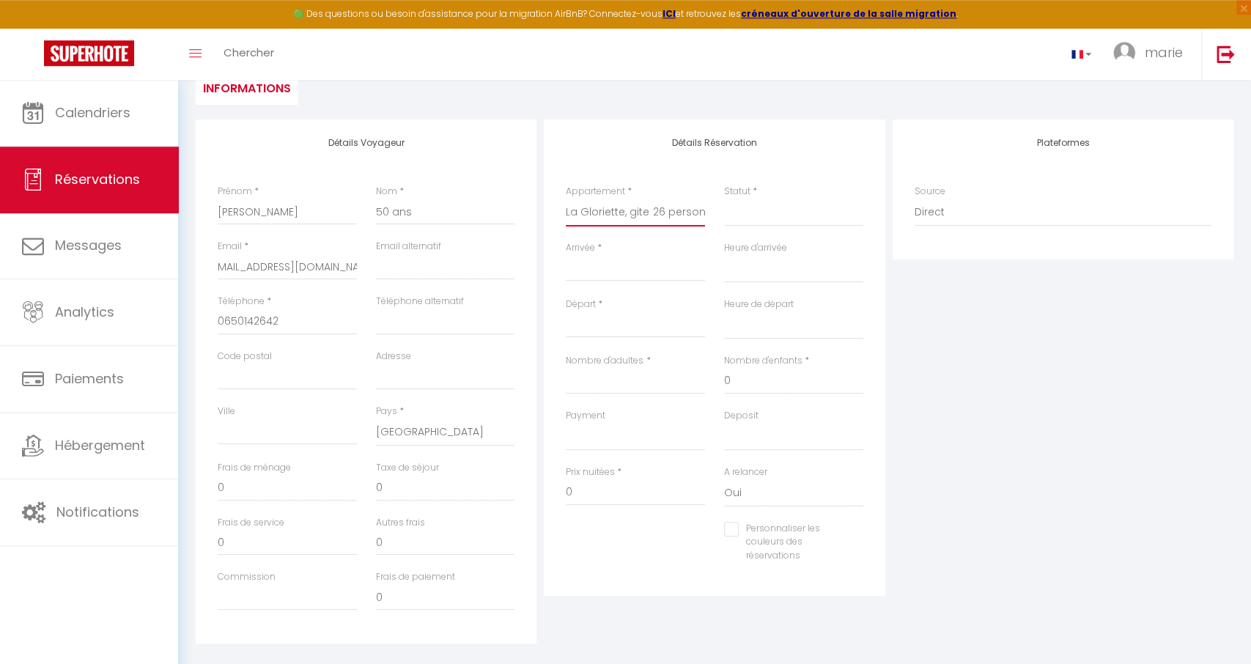
click option "La Gloriette, gite 26 personnes à [GEOGRAPHIC_DATA]" at bounding box center [0, 0] width 0 height 0
click at [724, 199] on select "Confirmé Non Confirmé [PERSON_NAME] par le voyageur No Show Request" at bounding box center [793, 213] width 139 height 28
click option "Non Confirmé" at bounding box center [0, 0] width 0 height 0
click at [587, 265] on input "Arrivée" at bounding box center [635, 269] width 139 height 19
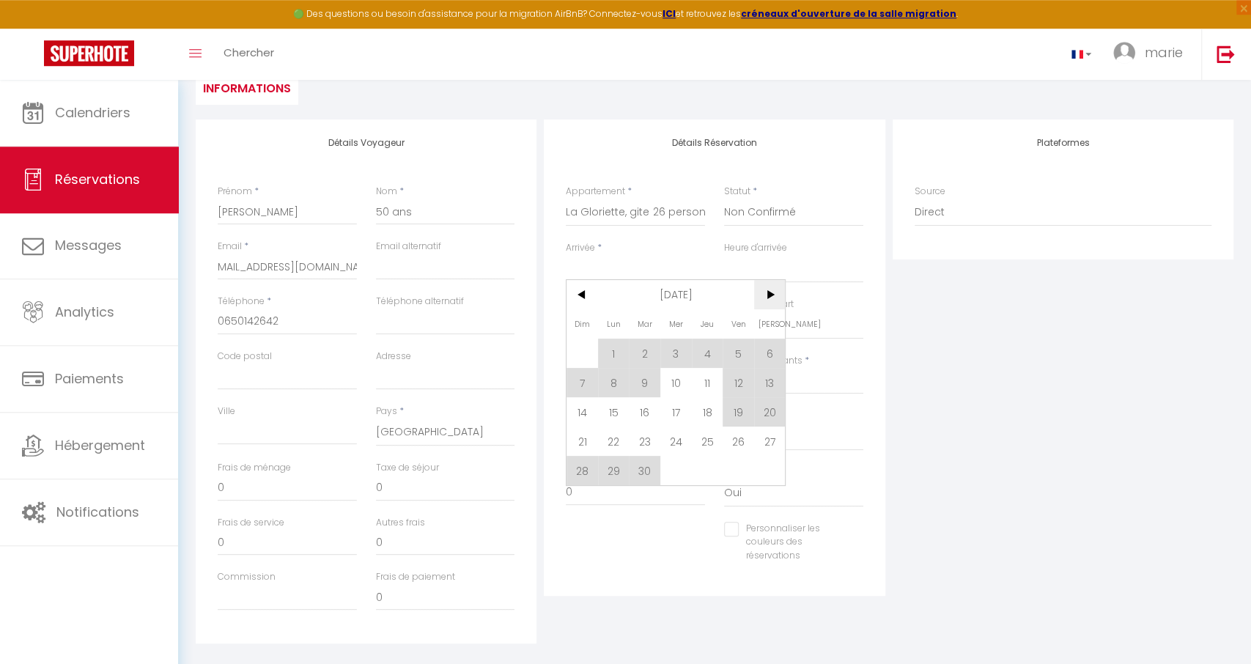
click at [766, 294] on span ">" at bounding box center [770, 294] width 32 height 29
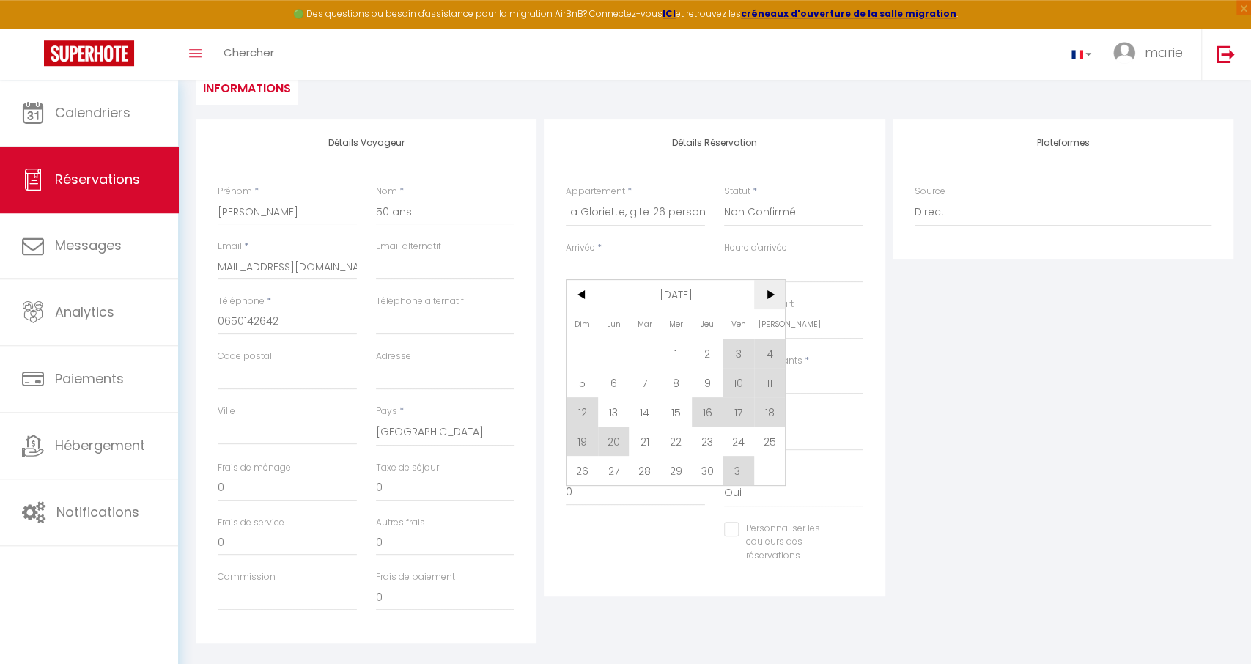
click at [766, 294] on span ">" at bounding box center [770, 294] width 32 height 29
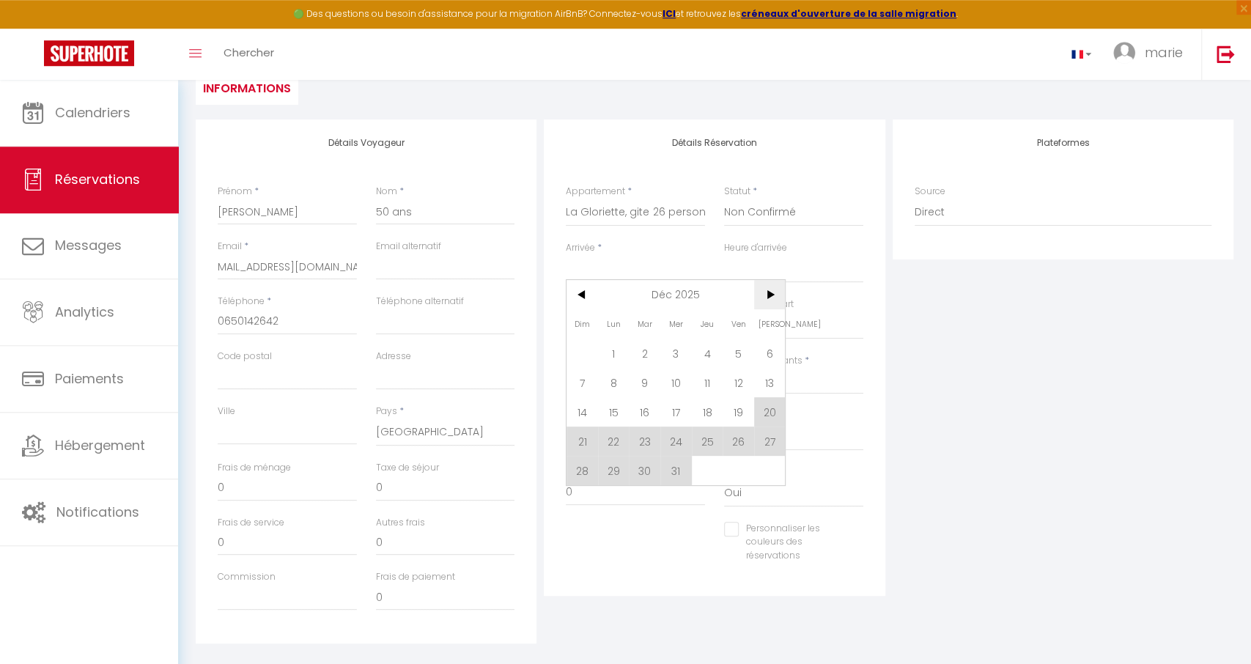
click at [766, 294] on span ">" at bounding box center [770, 294] width 32 height 29
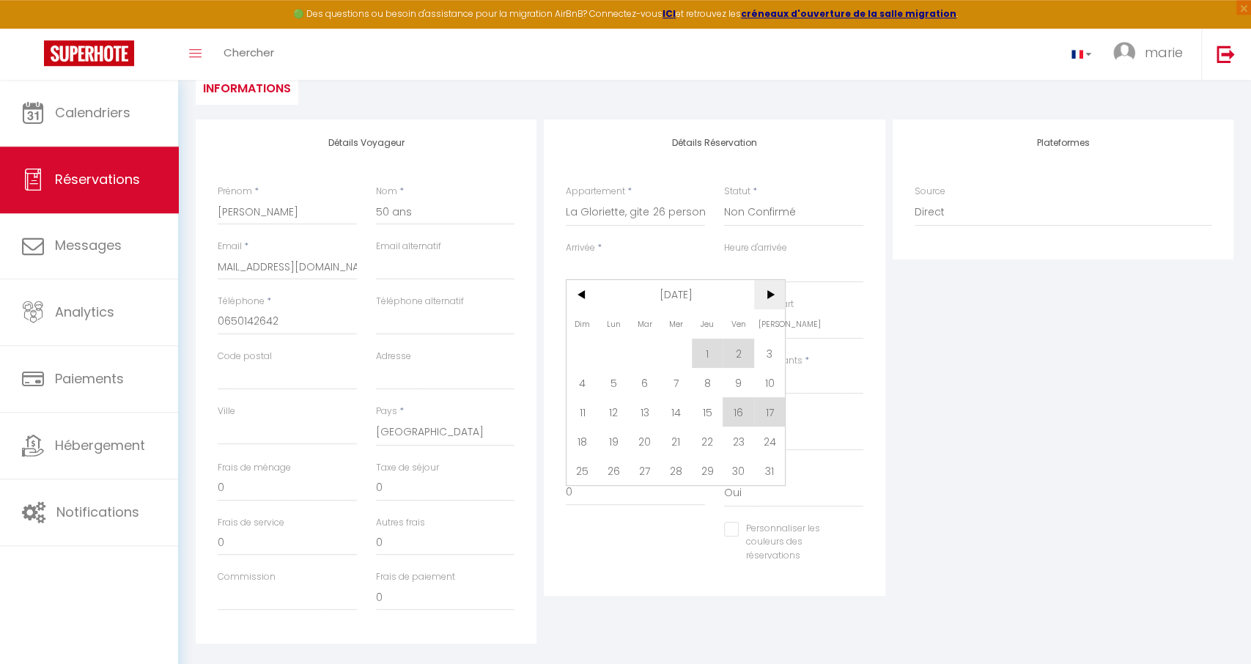
click at [766, 294] on span ">" at bounding box center [770, 294] width 32 height 29
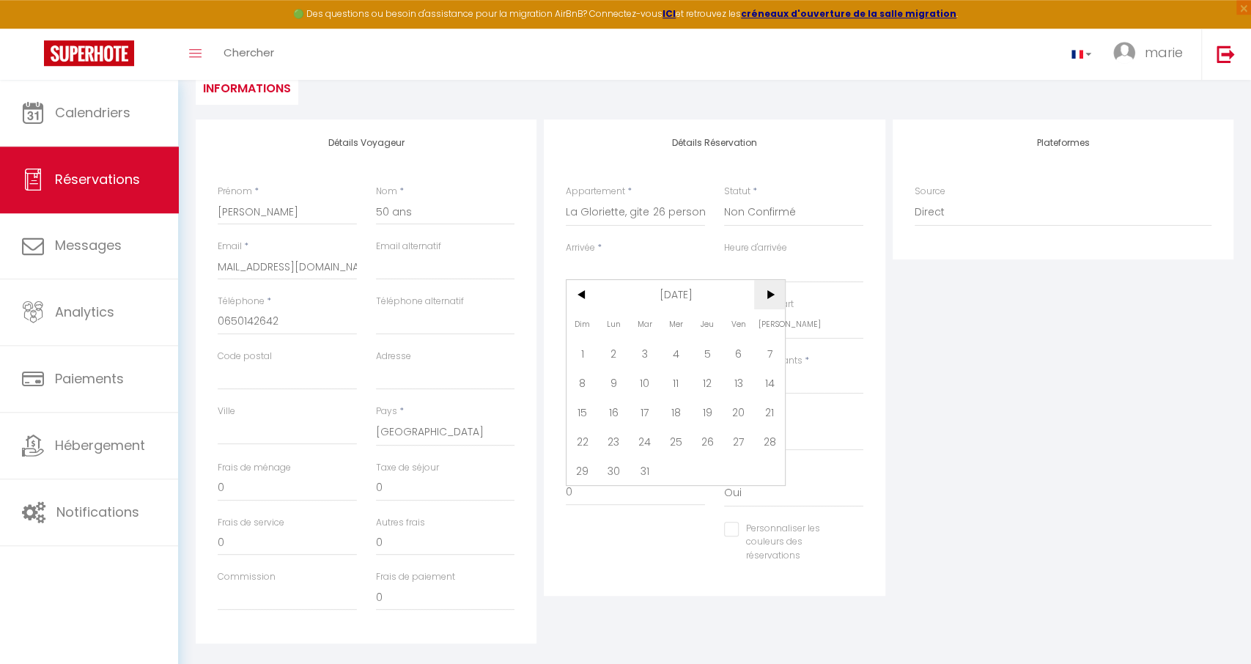
click at [766, 294] on span ">" at bounding box center [770, 294] width 32 height 29
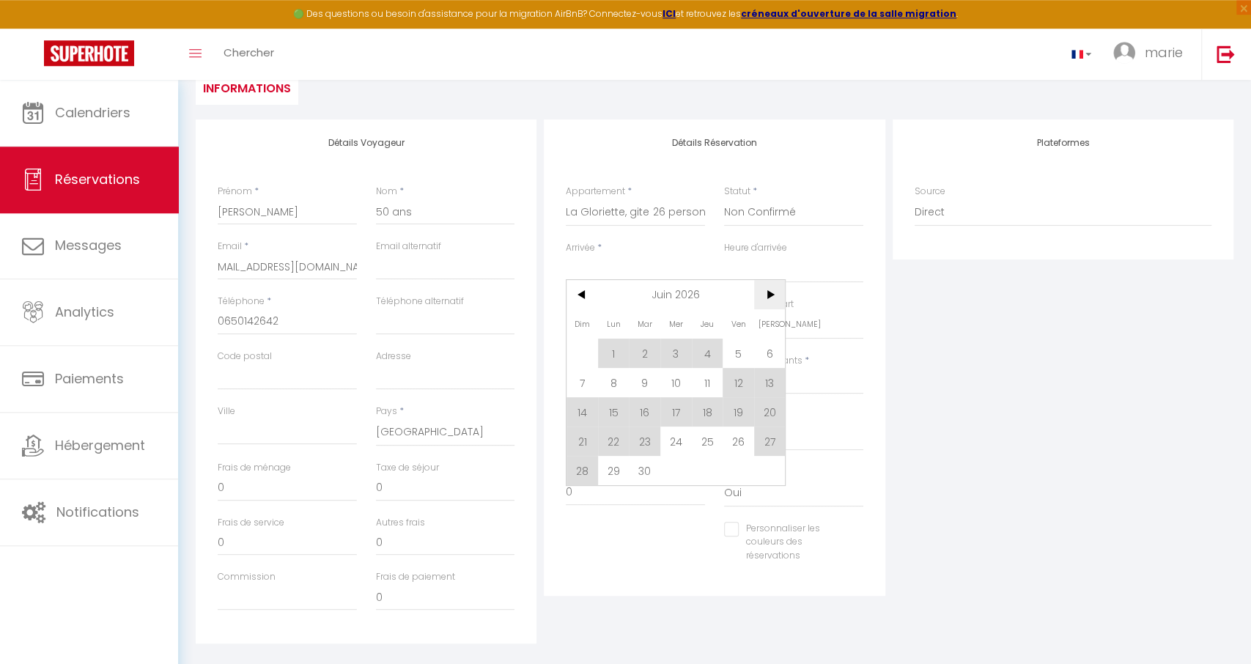
click at [766, 294] on span ">" at bounding box center [770, 294] width 32 height 29
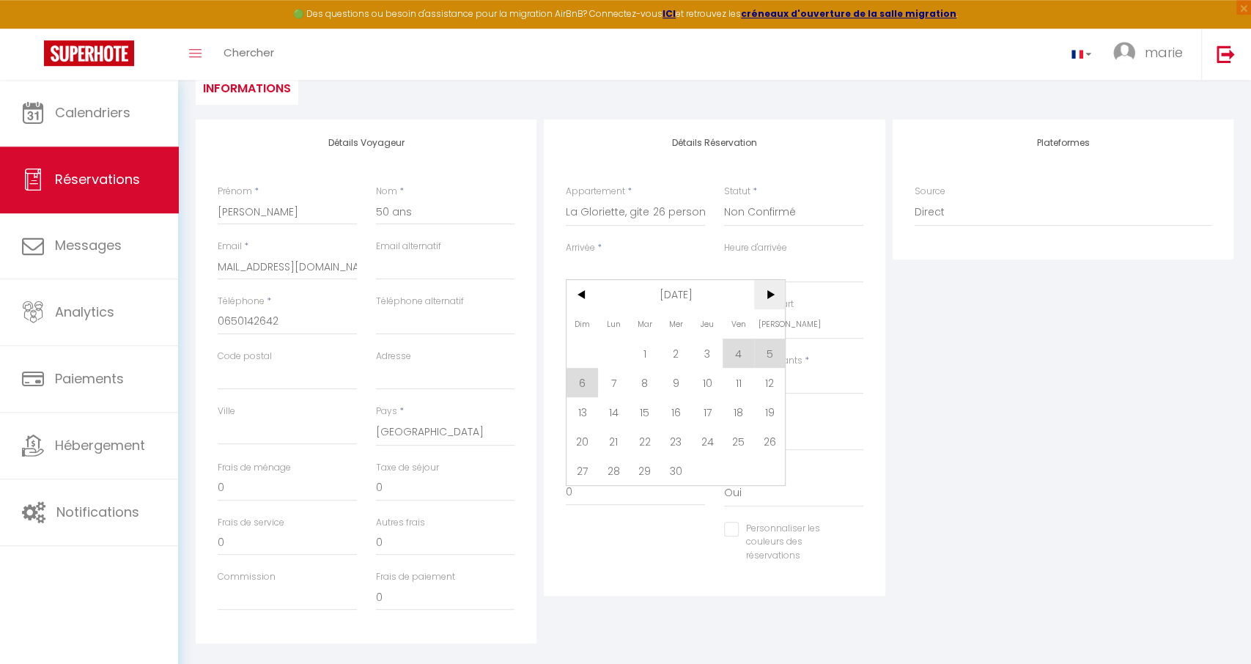
click at [766, 294] on span ">" at bounding box center [770, 294] width 32 height 29
click at [578, 292] on span "<" at bounding box center [582, 294] width 32 height 29
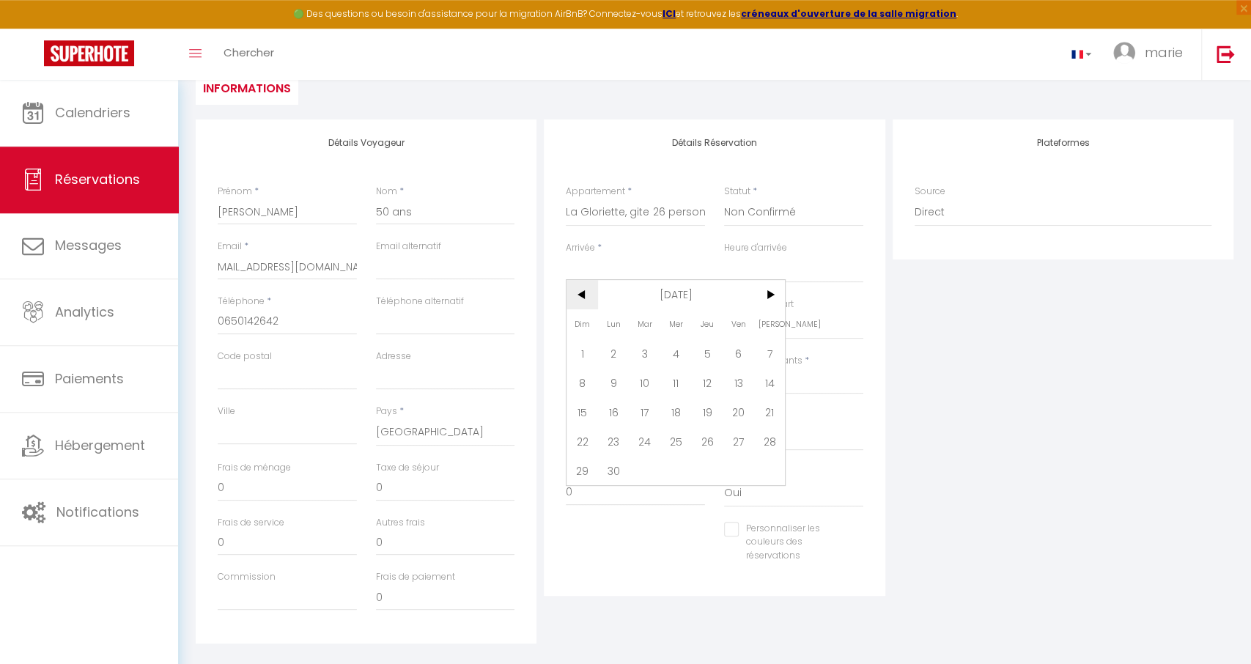
click at [578, 292] on span "<" at bounding box center [582, 294] width 32 height 29
click at [735, 470] on span "28" at bounding box center [739, 470] width 32 height 29
click at [724, 255] on select "00:00 00:30 01:00 01:30 02:00 02:30 03:00 03:30 04:00 04:30 05:00 05:30 06:00 0…" at bounding box center [793, 269] width 139 height 28
click option "16:00" at bounding box center [0, 0] width 0 height 0
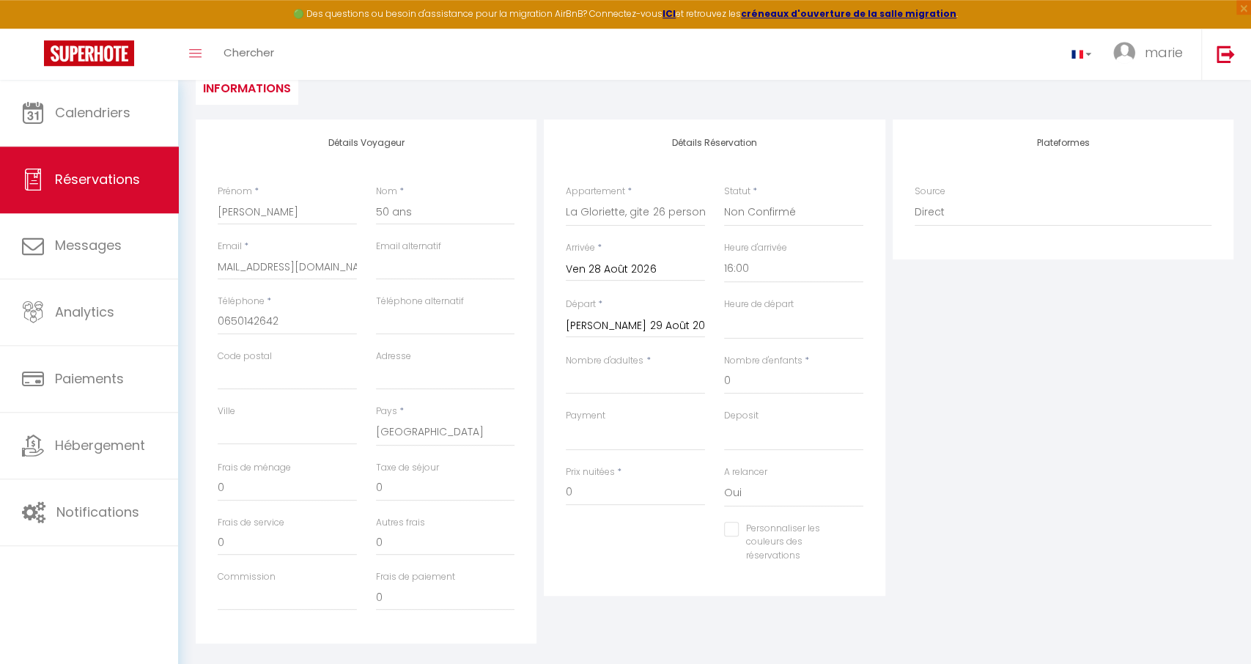
click at [617, 329] on input "[PERSON_NAME] 29 Août 2026" at bounding box center [635, 326] width 139 height 19
click at [583, 558] on span "30" at bounding box center [582, 555] width 32 height 29
click at [724, 311] on select "00:00 00:30 01:00 01:30 02:00 02:30 03:00 03:30 04:00 04:30 05:00 05:30 06:00 0…" at bounding box center [793, 325] width 139 height 28
click option "10:00" at bounding box center [0, 0] width 0 height 0
click at [634, 384] on input "Nombre d'adultes" at bounding box center [635, 381] width 139 height 26
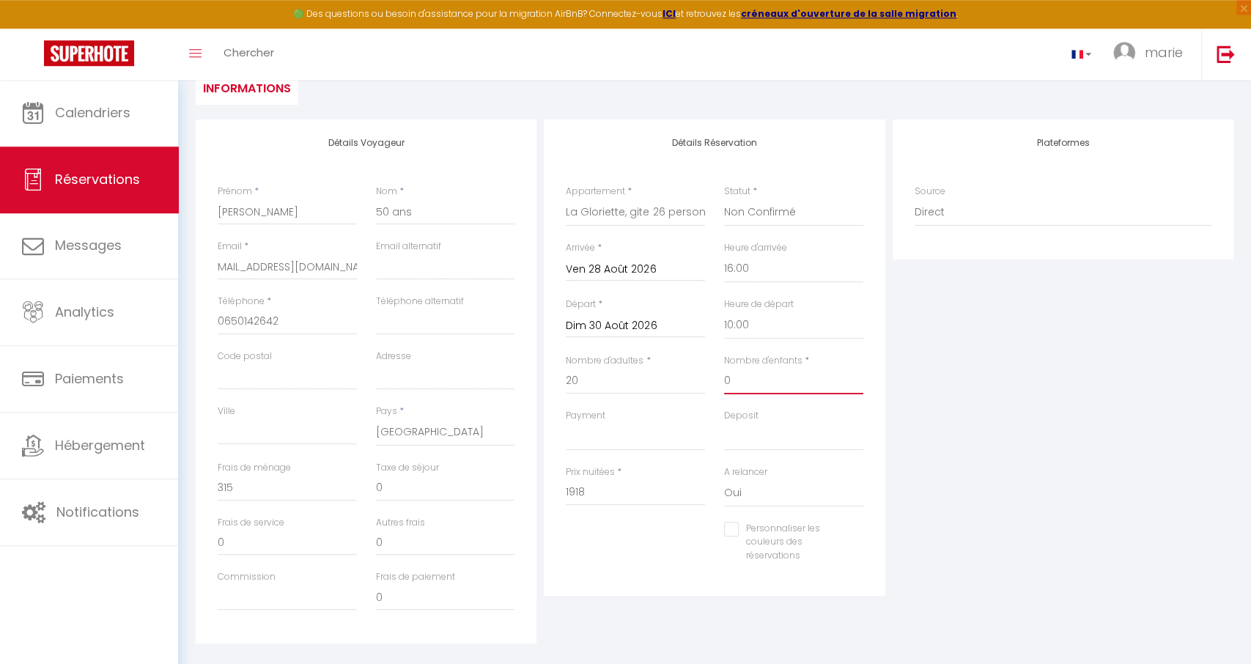
click at [763, 376] on input "0" at bounding box center [793, 381] width 139 height 26
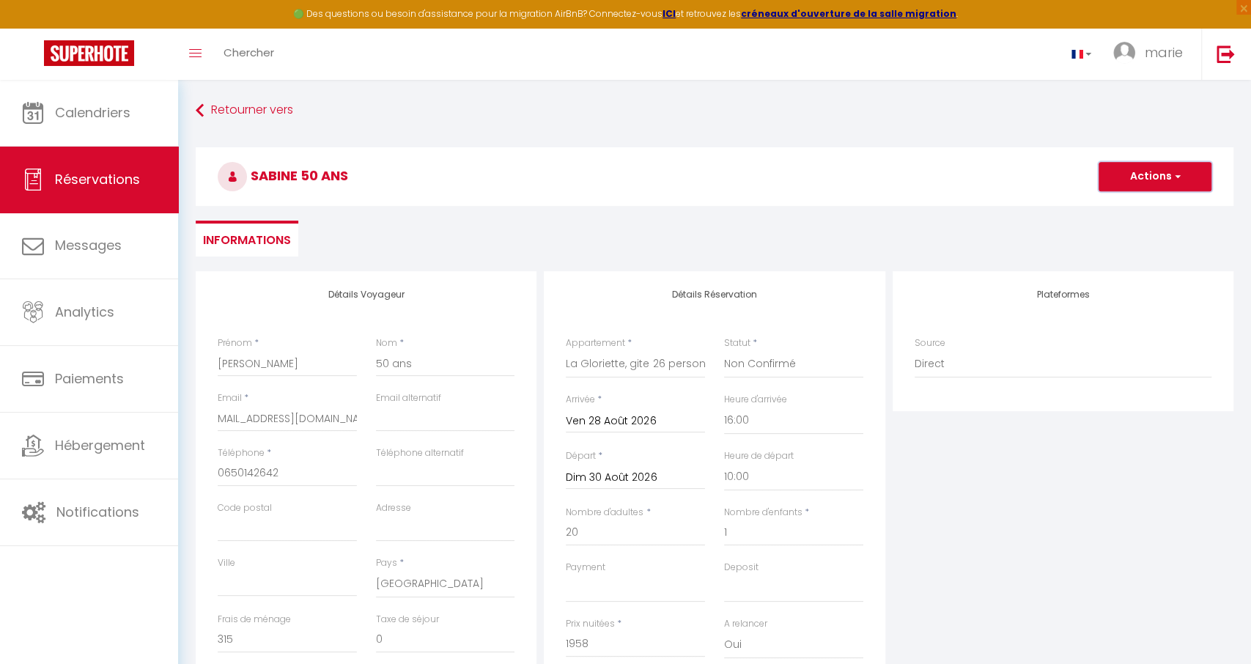
click at [1164, 175] on button "Actions" at bounding box center [1154, 176] width 113 height 29
click at [1145, 207] on link "Enregistrer" at bounding box center [1140, 208] width 116 height 19
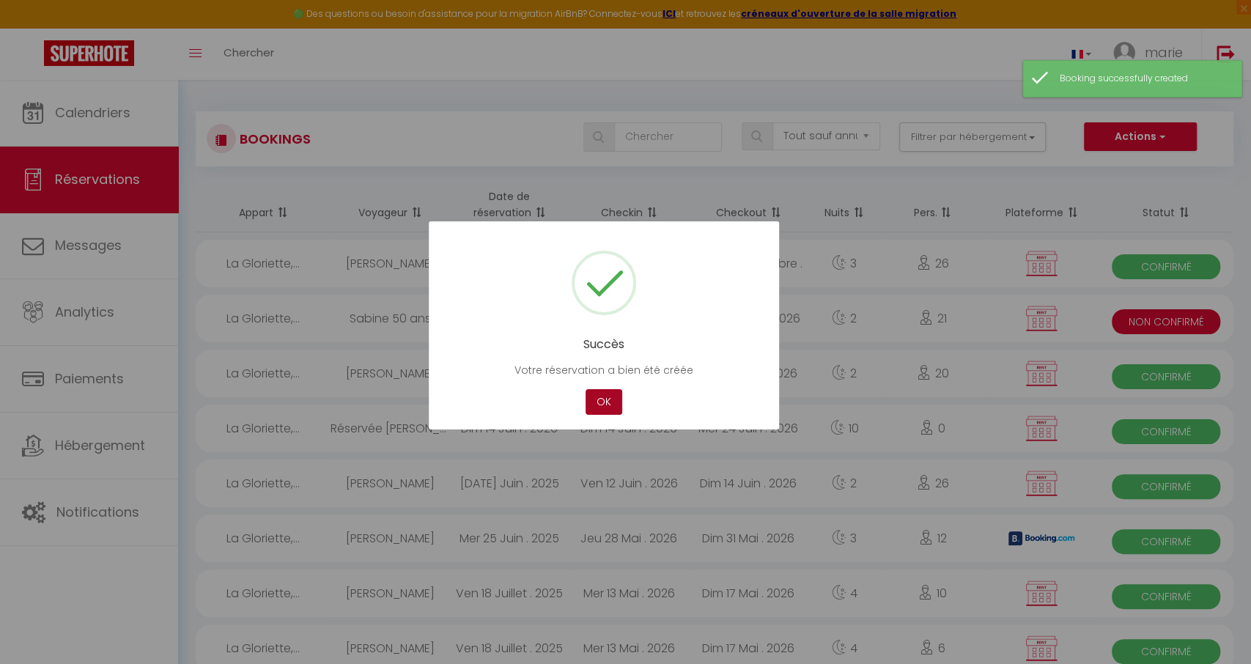
click at [608, 394] on button "OK" at bounding box center [603, 402] width 37 height 26
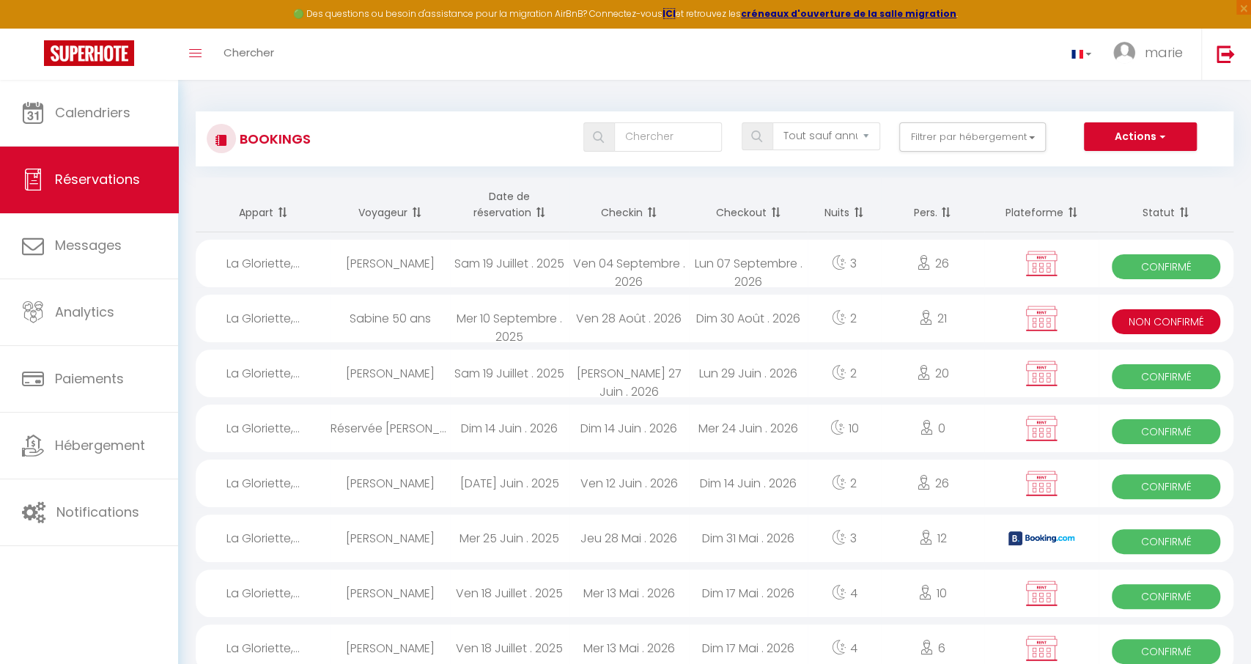
click at [676, 13] on strong "ICI" at bounding box center [668, 13] width 13 height 12
